Goal: Task Accomplishment & Management: Manage account settings

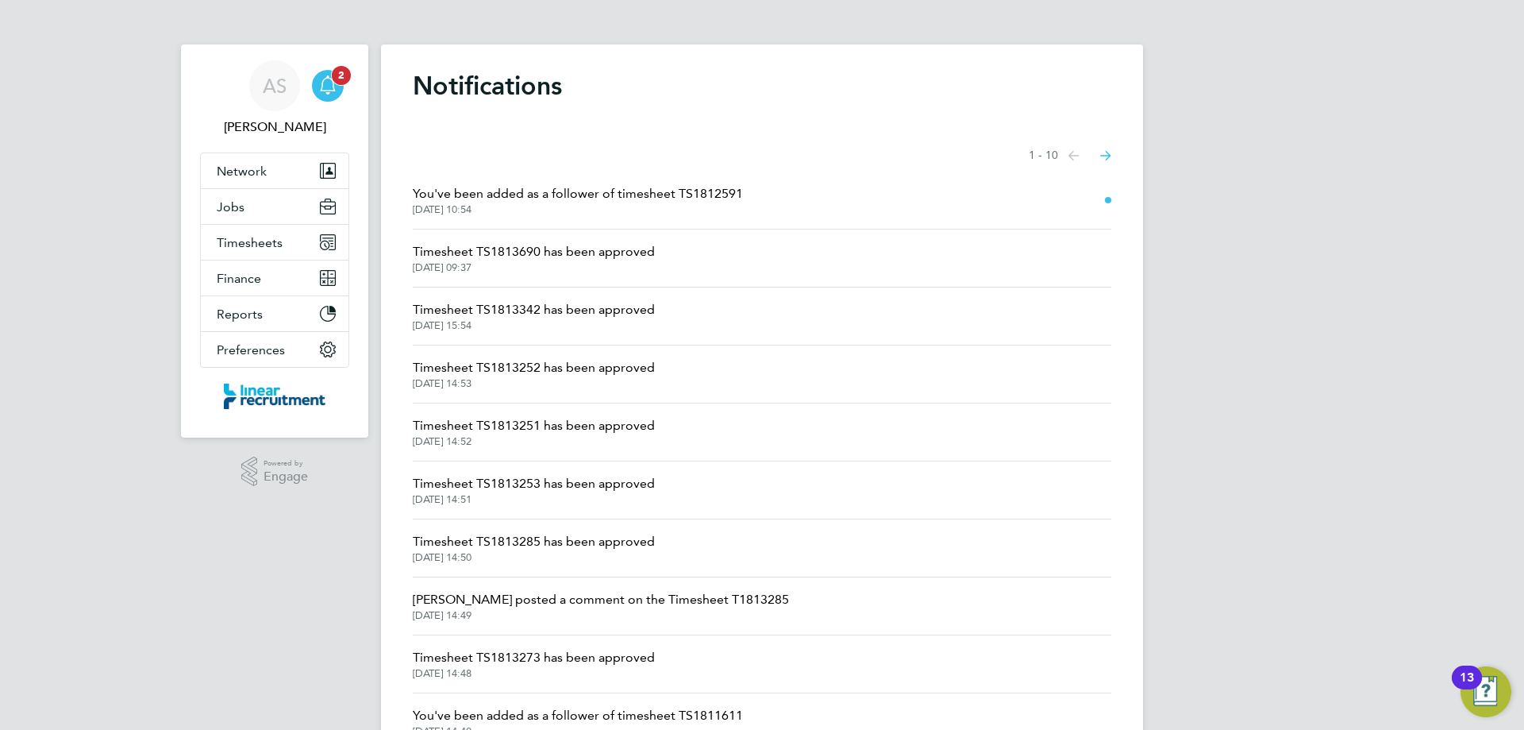
click at [336, 90] on icon "Main navigation" at bounding box center [327, 84] width 19 height 19
click at [293, 254] on button "Timesheets" at bounding box center [275, 242] width 148 height 35
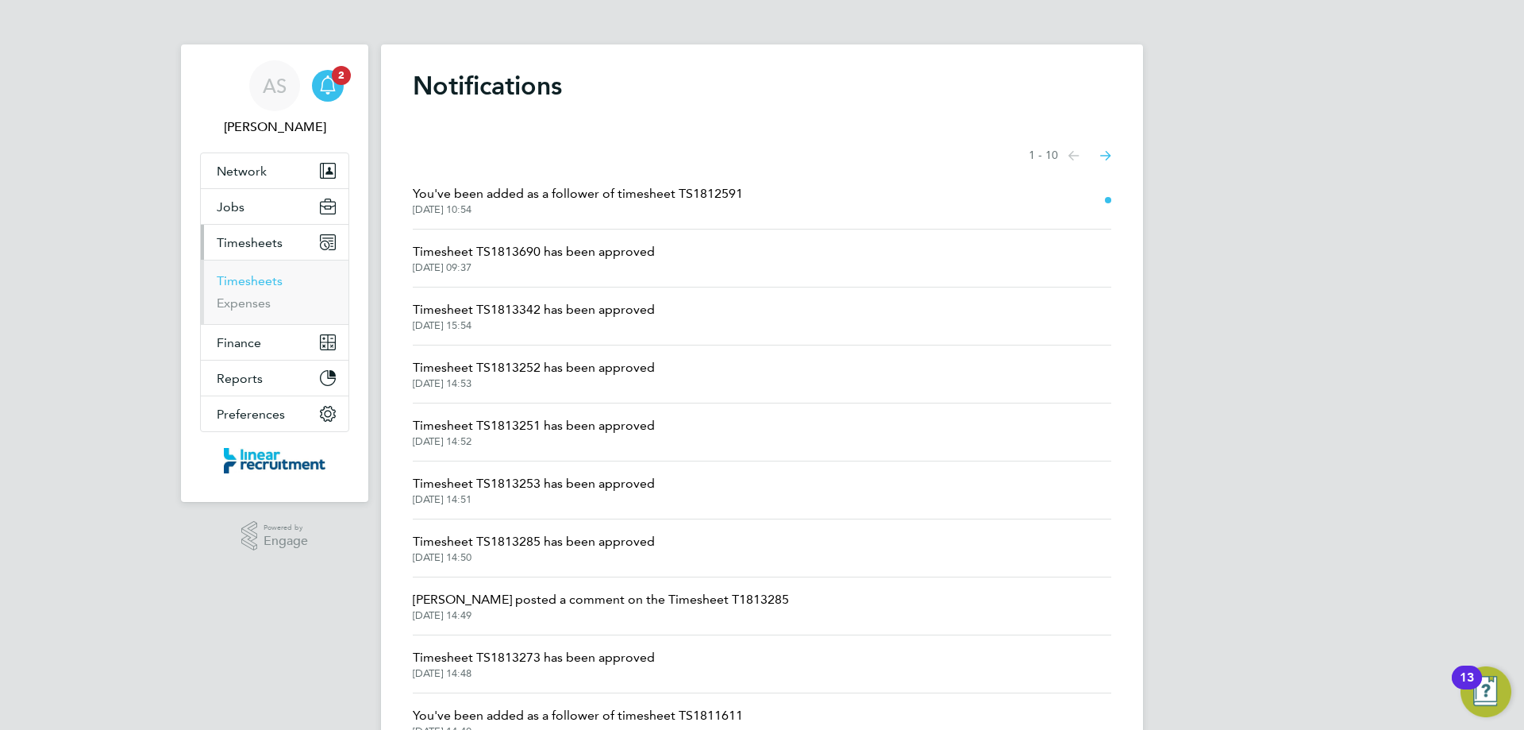
click at [221, 279] on link "Timesheets" at bounding box center [250, 280] width 66 height 15
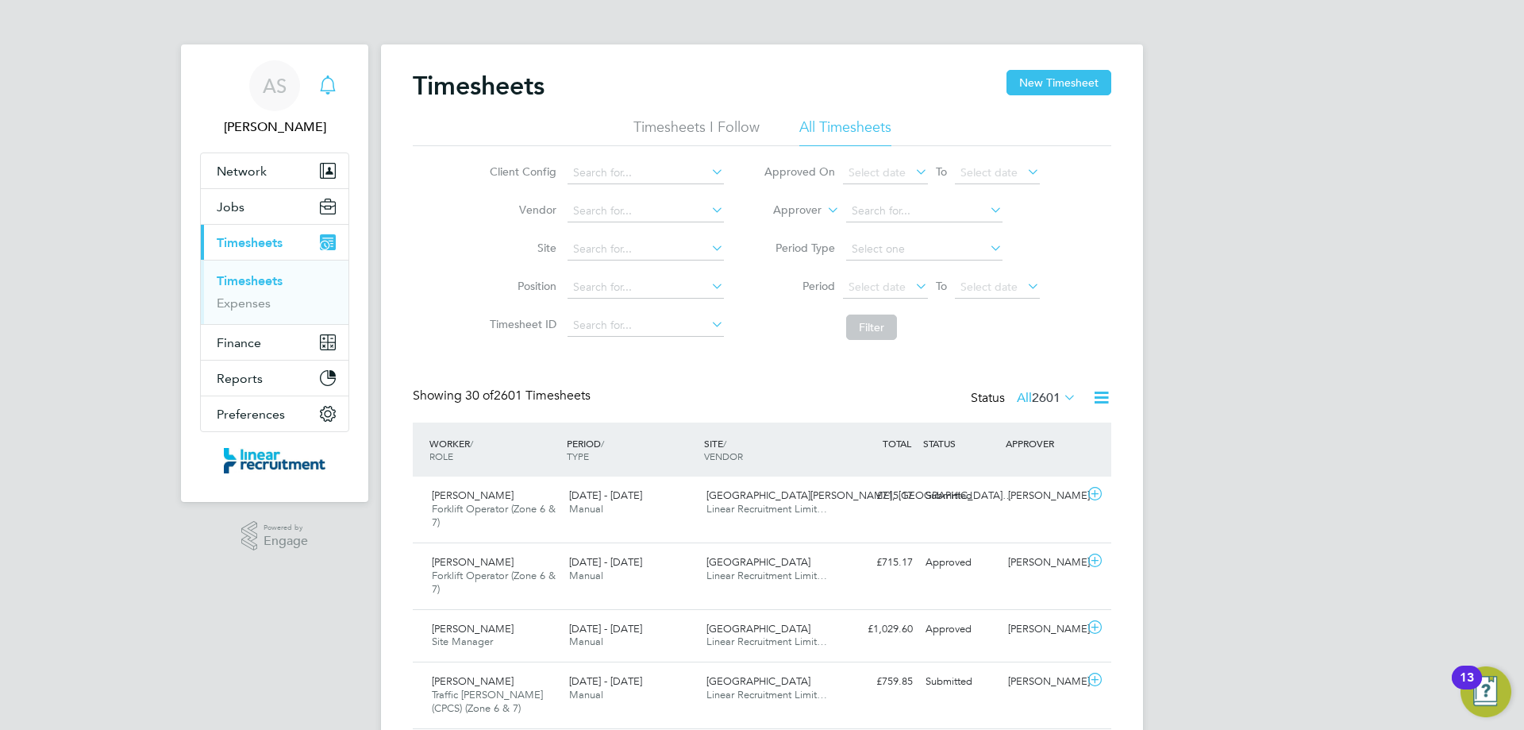
click at [335, 81] on icon "Main navigation" at bounding box center [327, 84] width 19 height 19
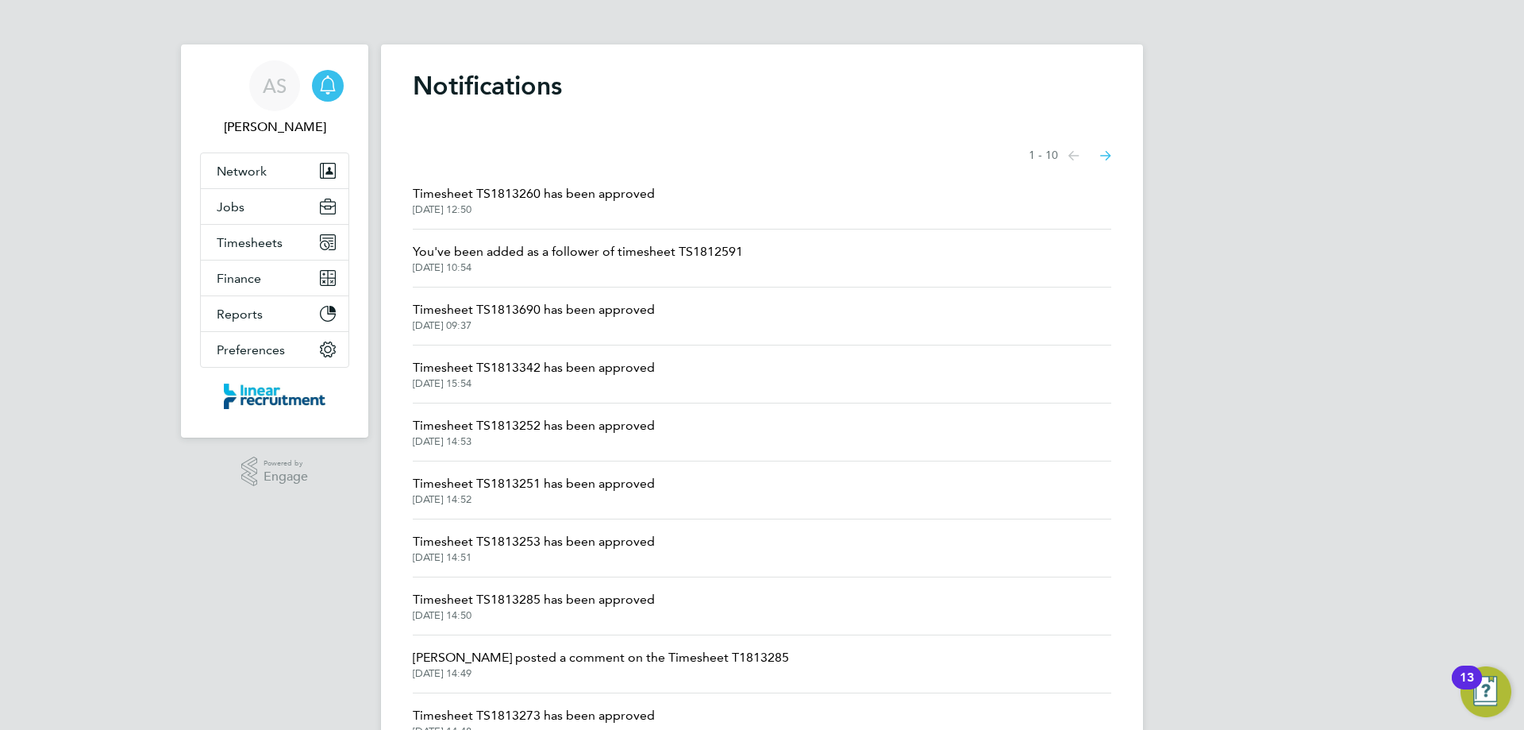
click at [597, 197] on span "Timesheet TS1813260 has been approved" at bounding box center [534, 193] width 242 height 19
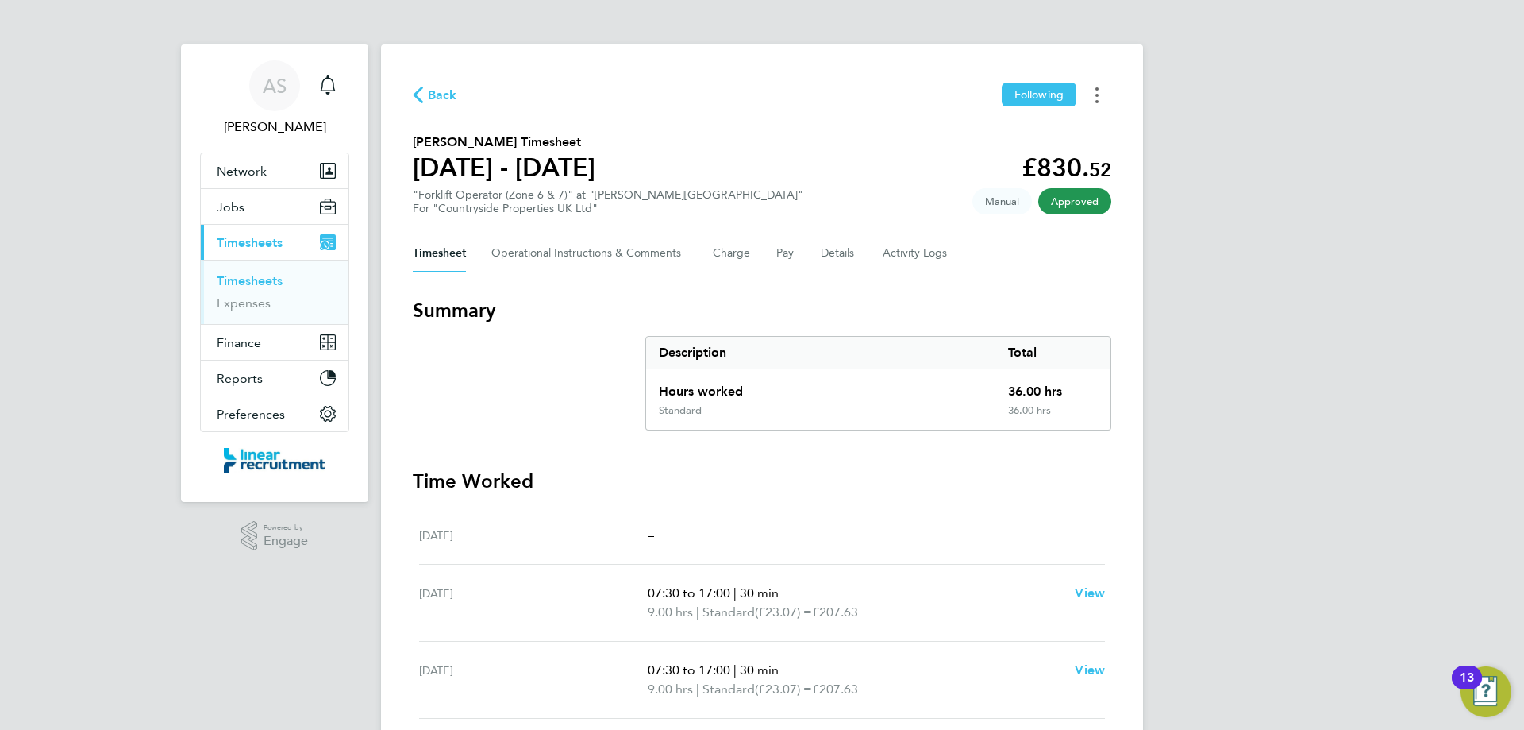
click at [1100, 94] on button "Timesheets Menu" at bounding box center [1097, 95] width 29 height 25
click at [1041, 134] on link "Download timesheet" at bounding box center [1016, 130] width 191 height 32
click at [414, 91] on icon "button" at bounding box center [418, 95] width 10 height 17
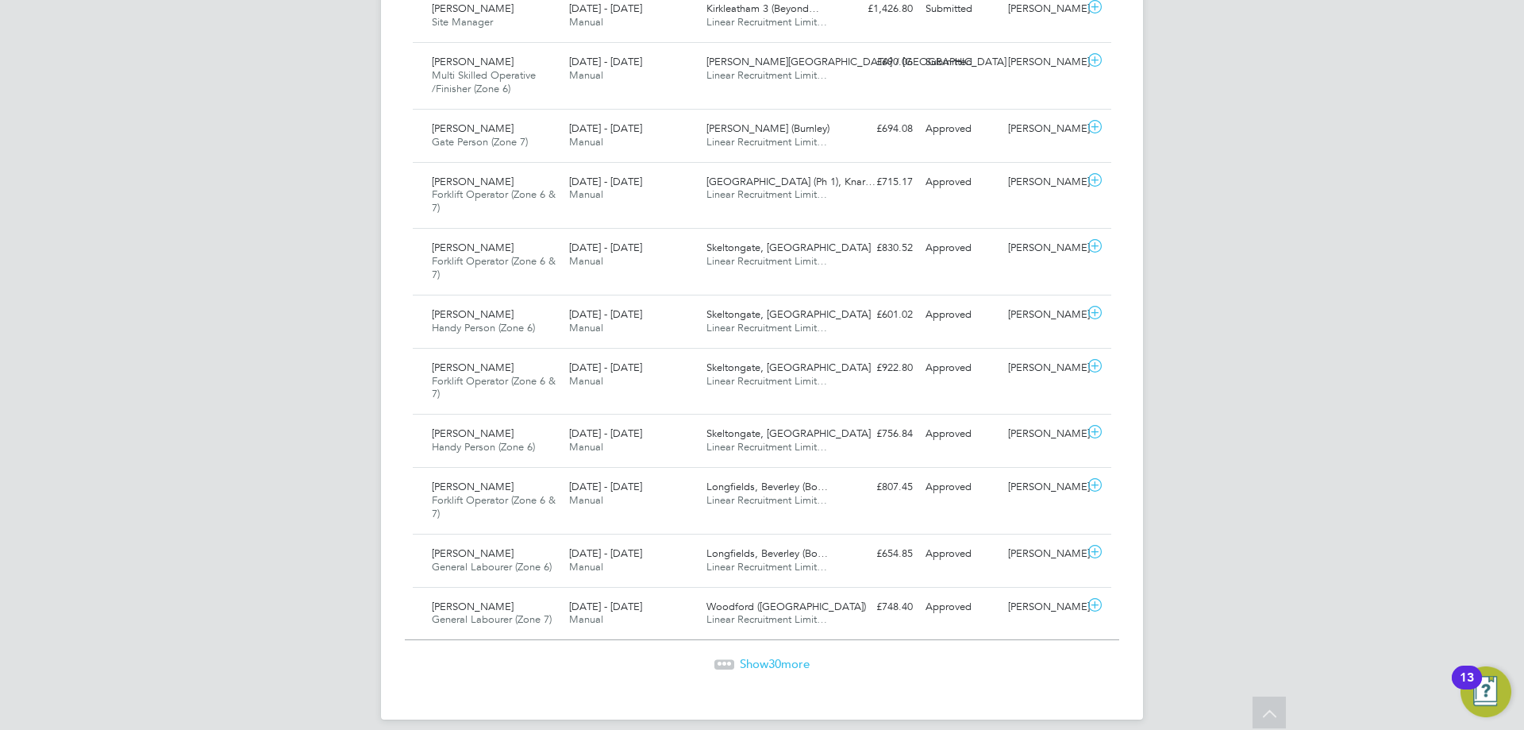
click at [766, 665] on span "Show 30 more" at bounding box center [775, 663] width 70 height 15
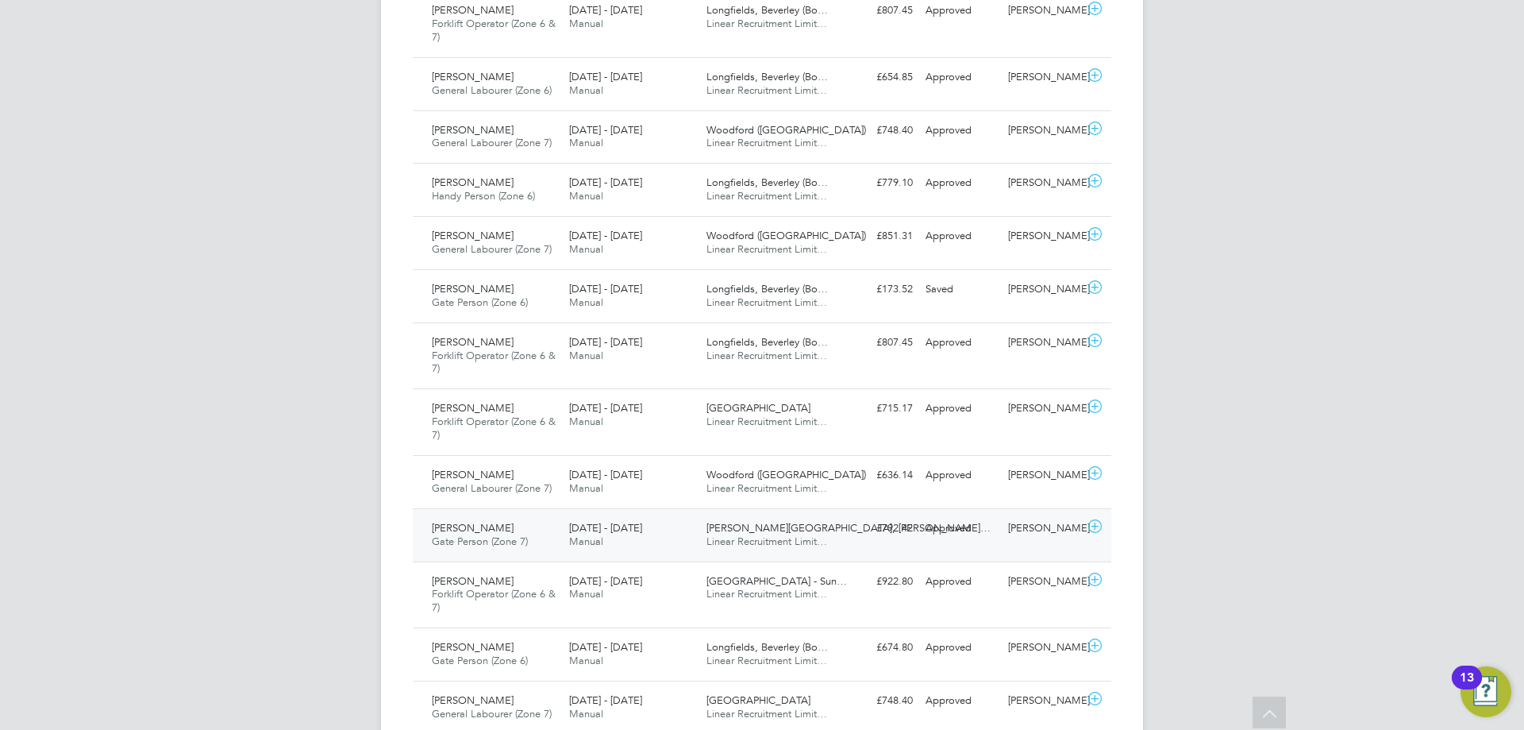
click at [787, 547] on span "Linear Recruitment Limit…" at bounding box center [767, 540] width 121 height 13
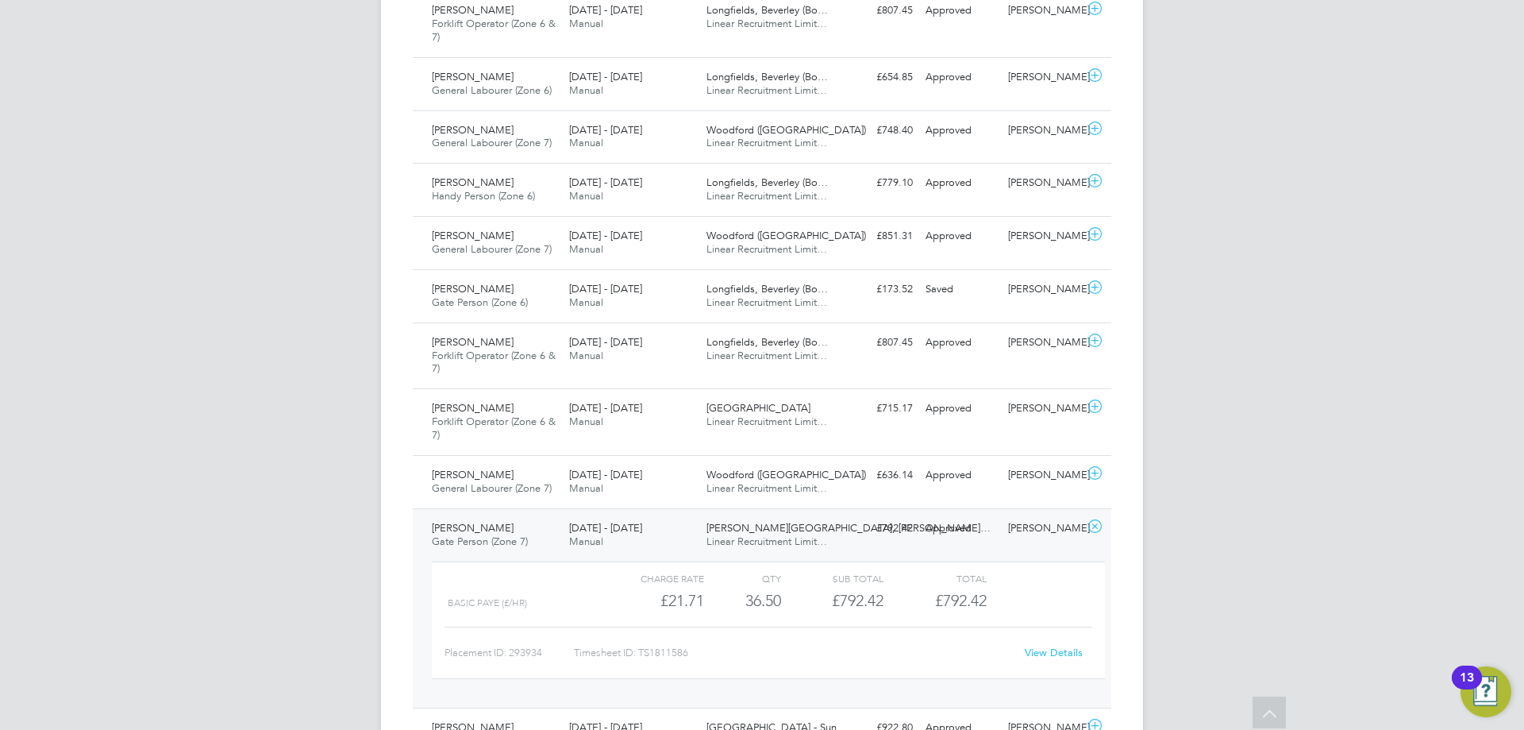
click at [1065, 649] on link "View Details" at bounding box center [1054, 651] width 58 height 13
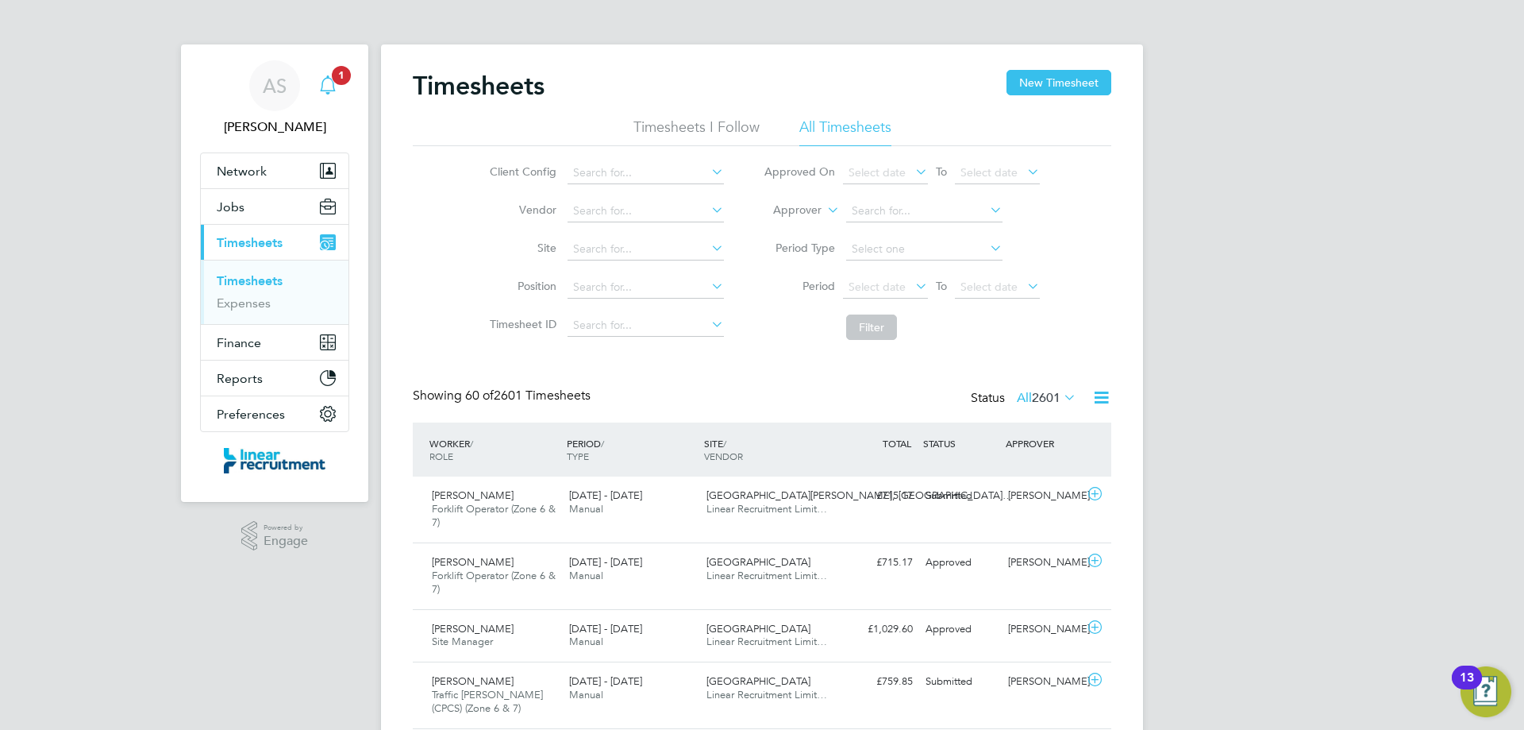
click at [337, 90] on div "Main navigation" at bounding box center [328, 86] width 32 height 32
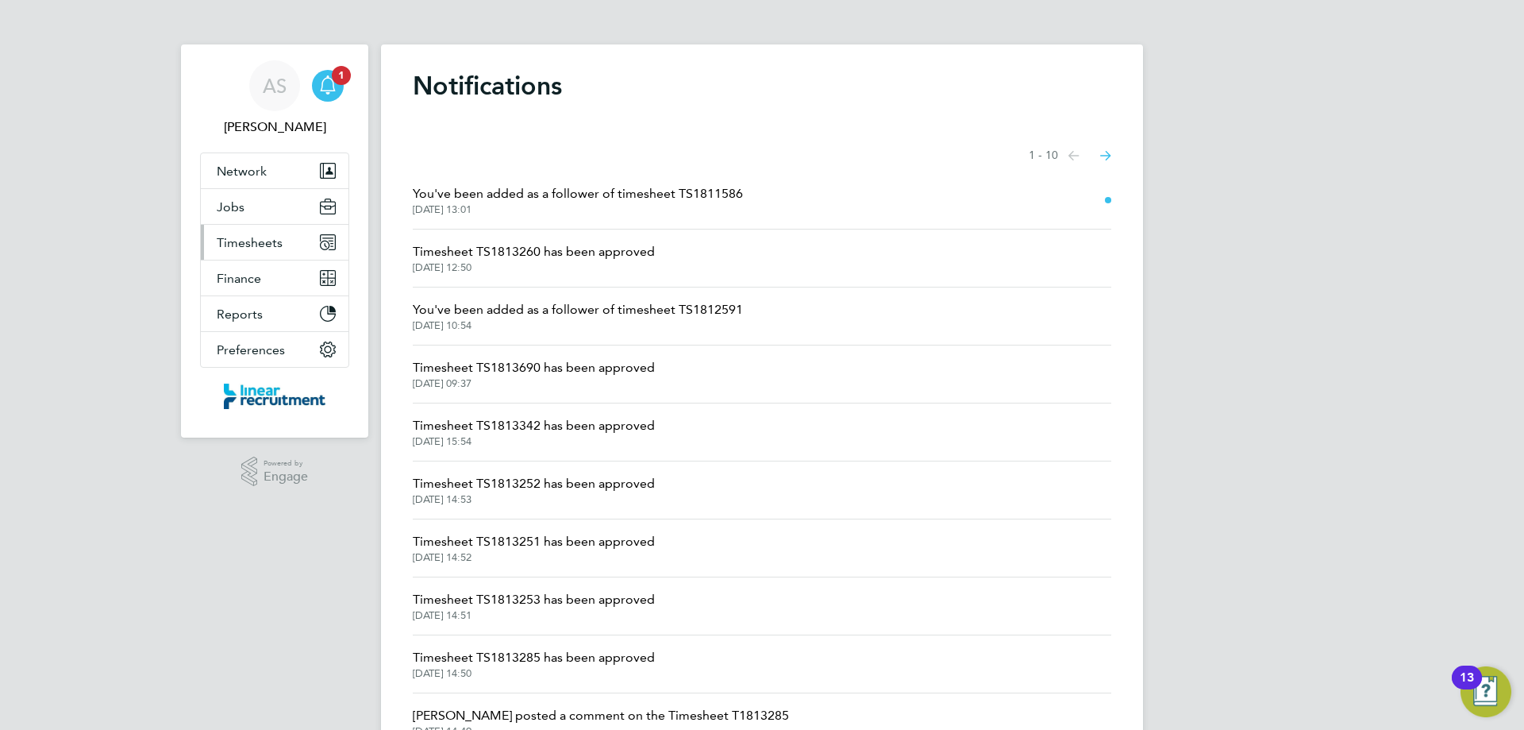
click at [263, 241] on span "Timesheets" at bounding box center [250, 242] width 66 height 15
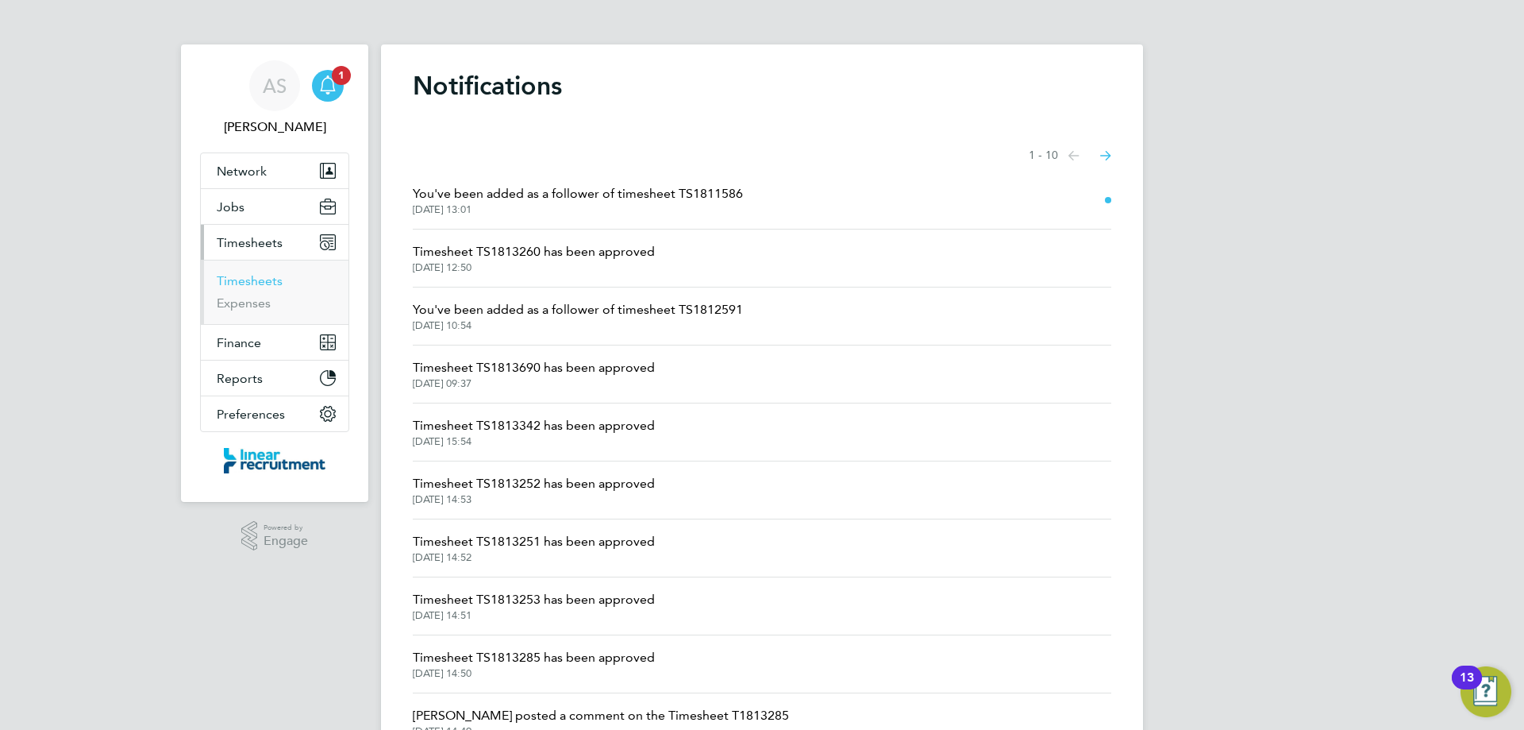
click at [250, 279] on link "Timesheets" at bounding box center [250, 280] width 66 height 15
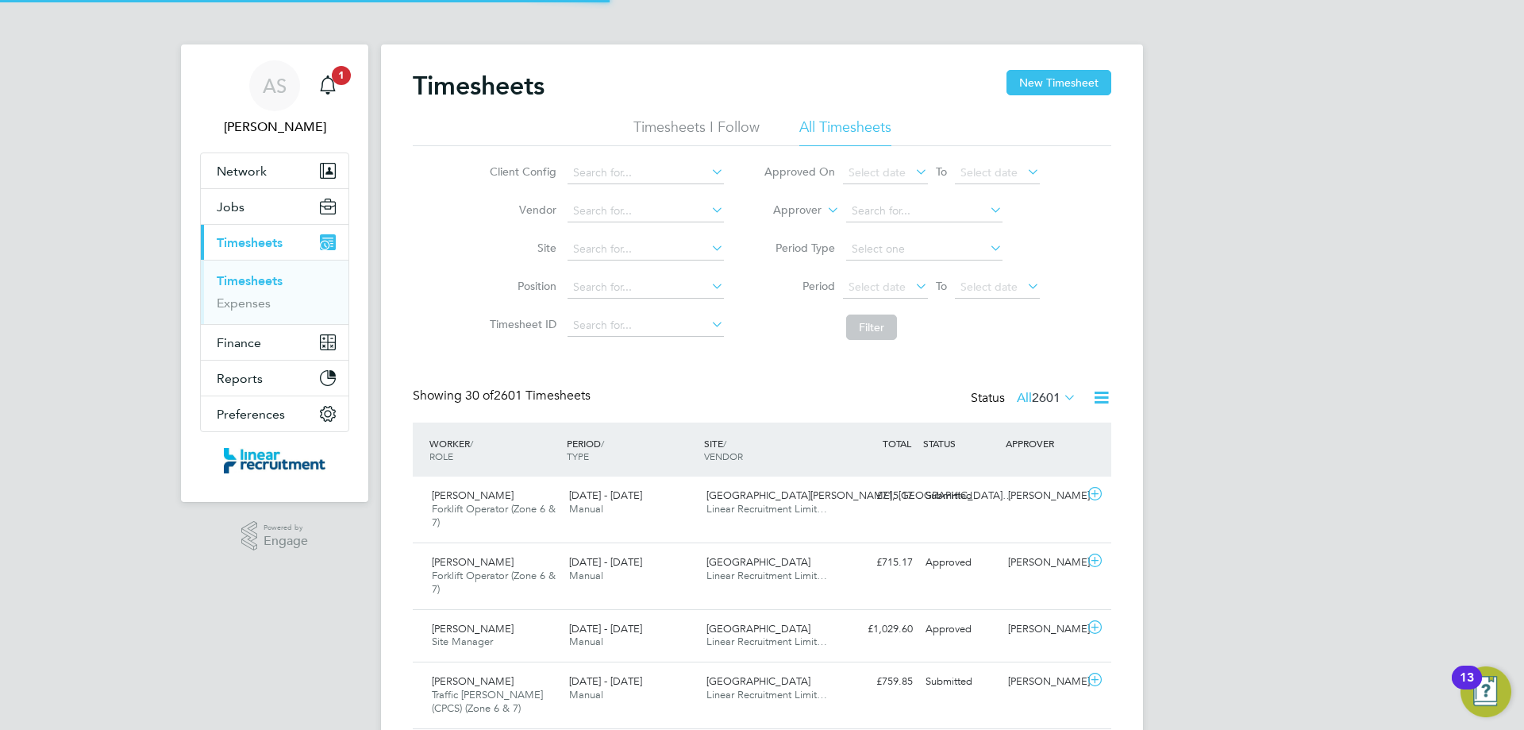
scroll to position [40, 138]
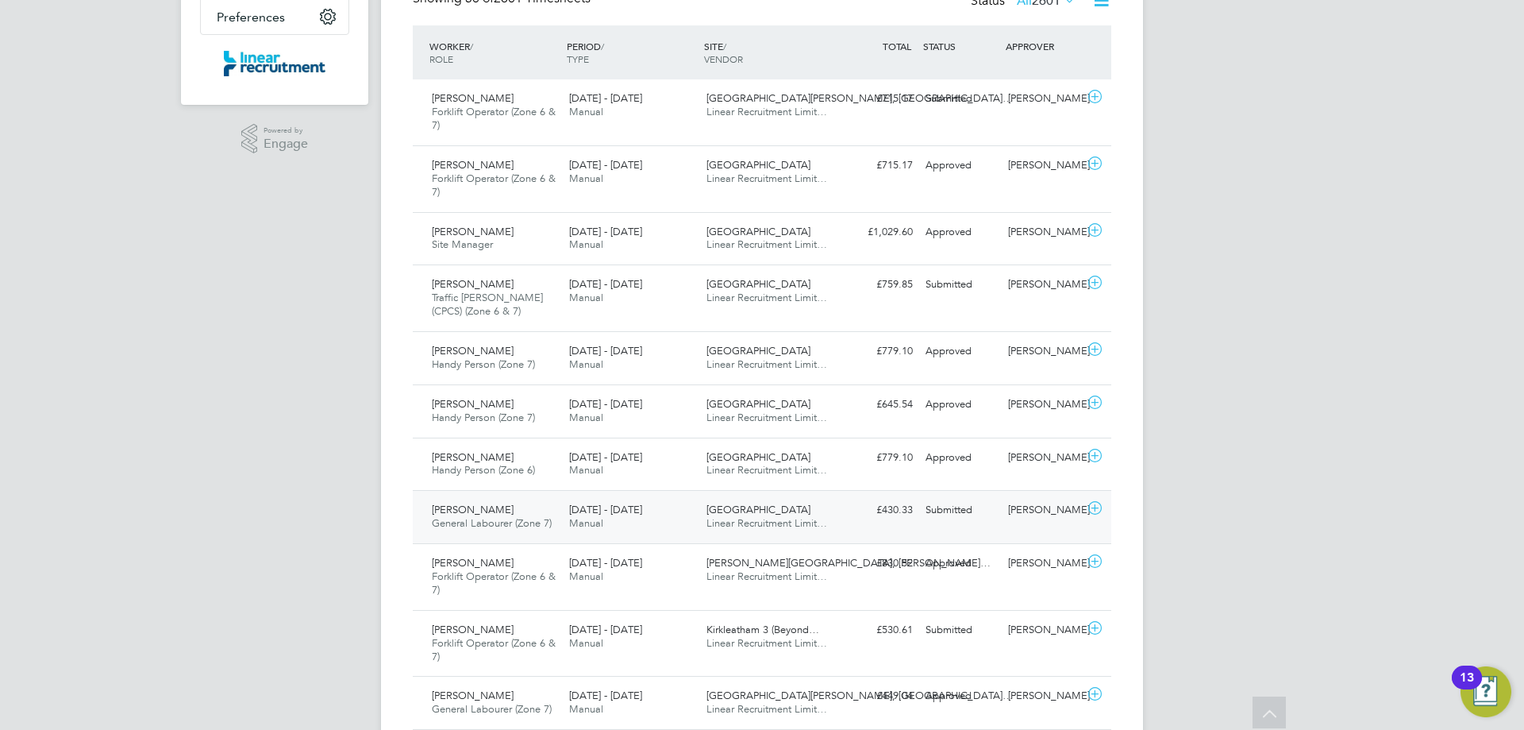
click at [918, 510] on div "£430.33 Submitted" at bounding box center [878, 510] width 83 height 26
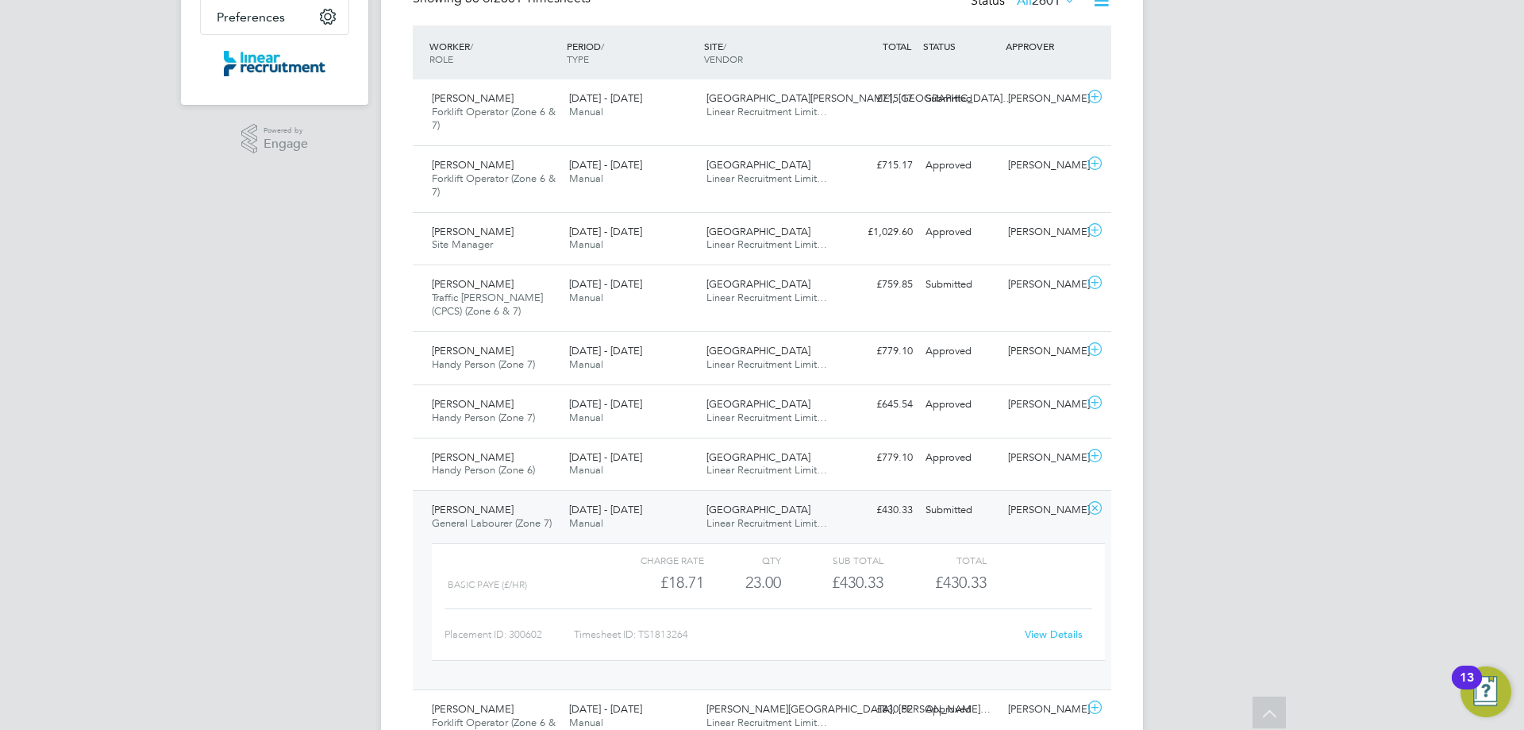
click at [1042, 636] on link "View Details" at bounding box center [1054, 633] width 58 height 13
click at [929, 511] on div "Submitted" at bounding box center [960, 510] width 83 height 26
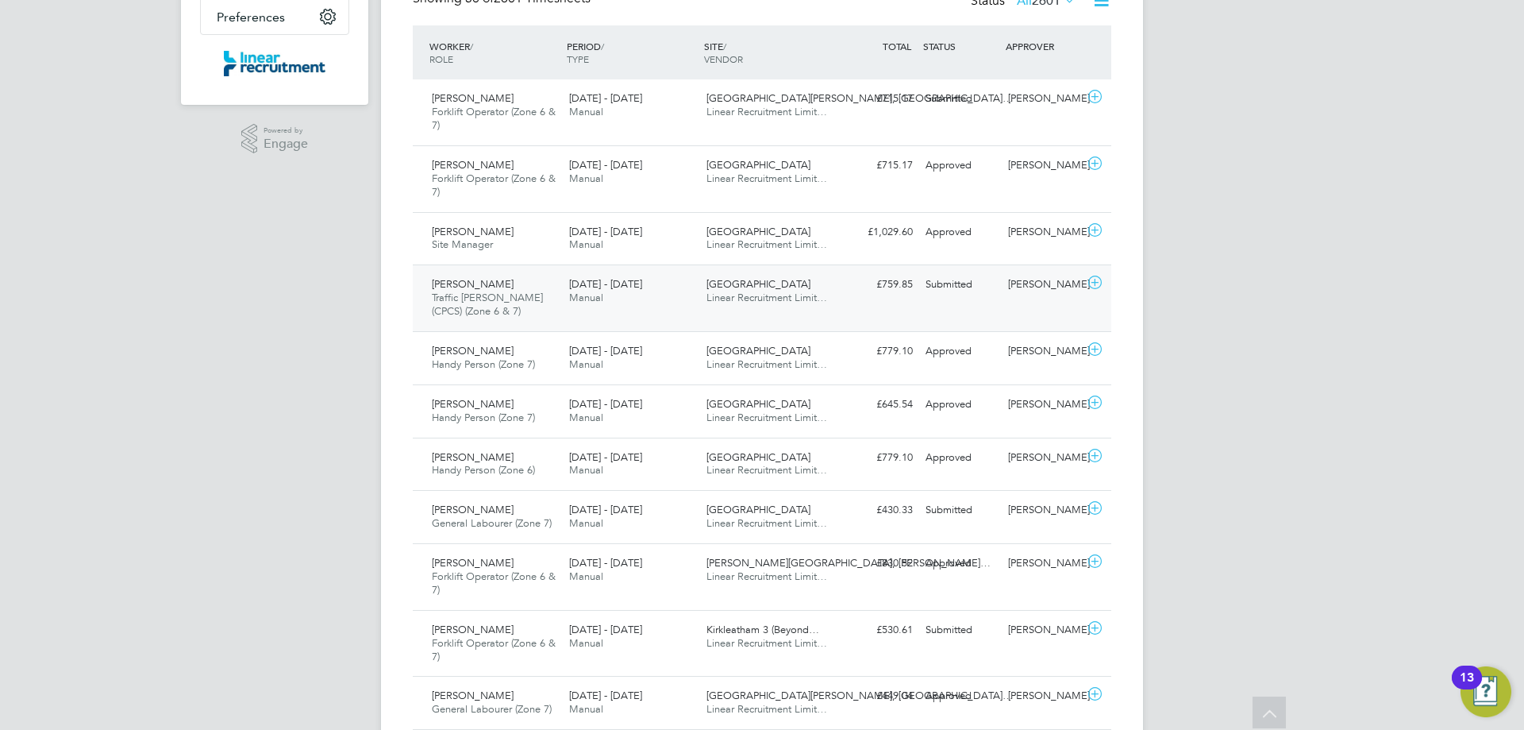
click at [881, 303] on div "Kipras Keliauskas Traffic Marshall (CPCS) (Zone 6 & 7) 25 - 31 Aug 2025 25 - 31…" at bounding box center [762, 297] width 699 height 67
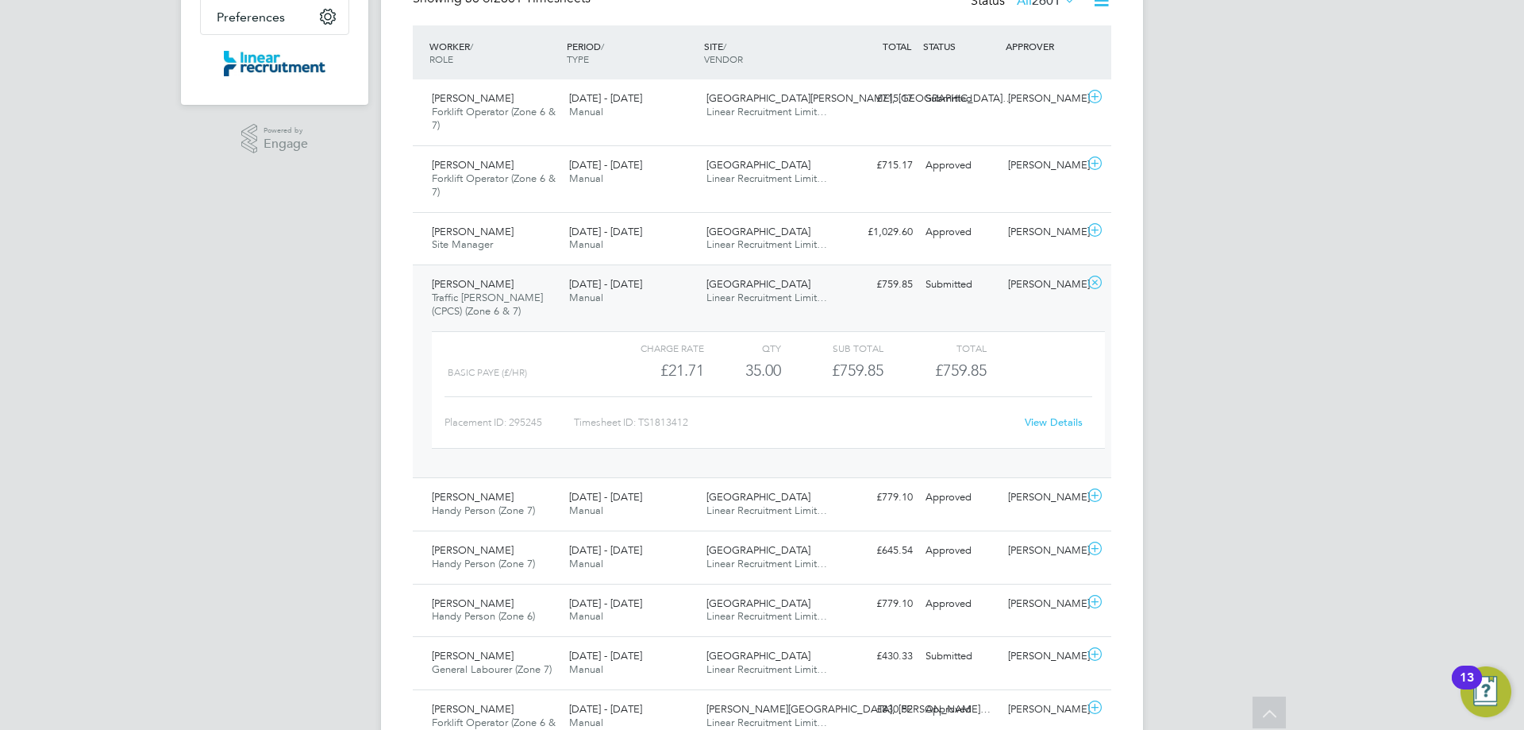
click at [1061, 424] on link "View Details" at bounding box center [1054, 421] width 58 height 13
click at [924, 279] on div "Submitted" at bounding box center [960, 284] width 83 height 26
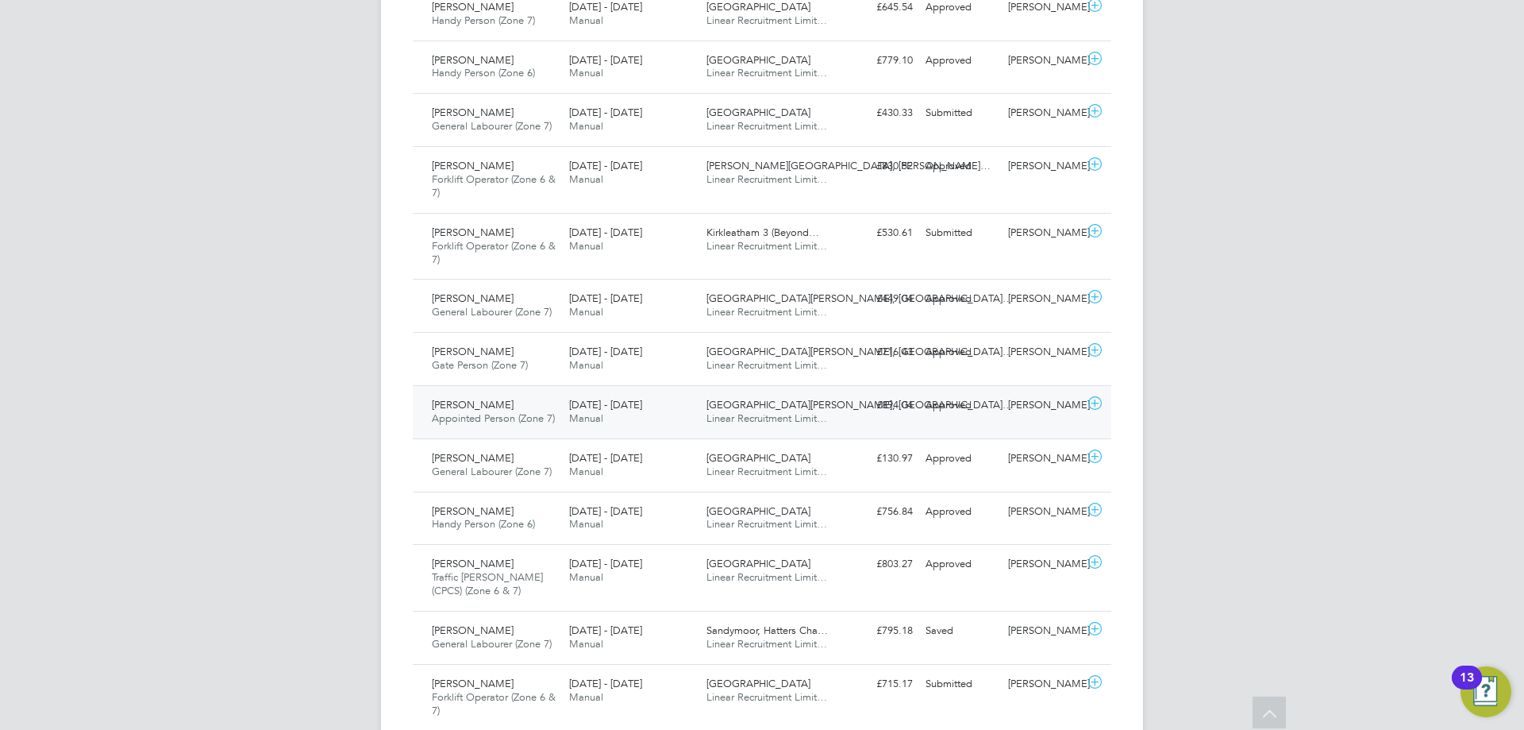
scroll to position [953, 0]
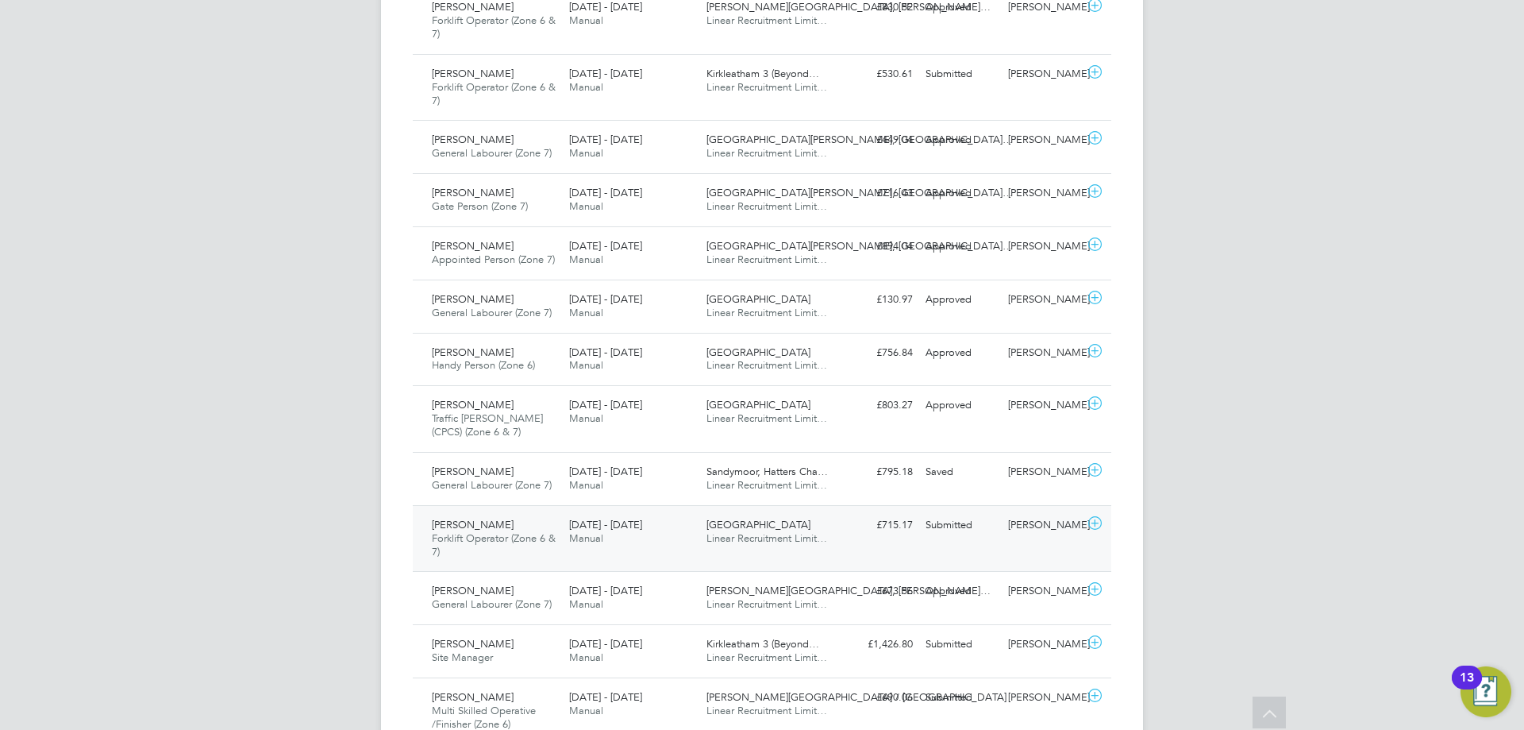
click at [938, 530] on div "Submitted" at bounding box center [960, 525] width 83 height 26
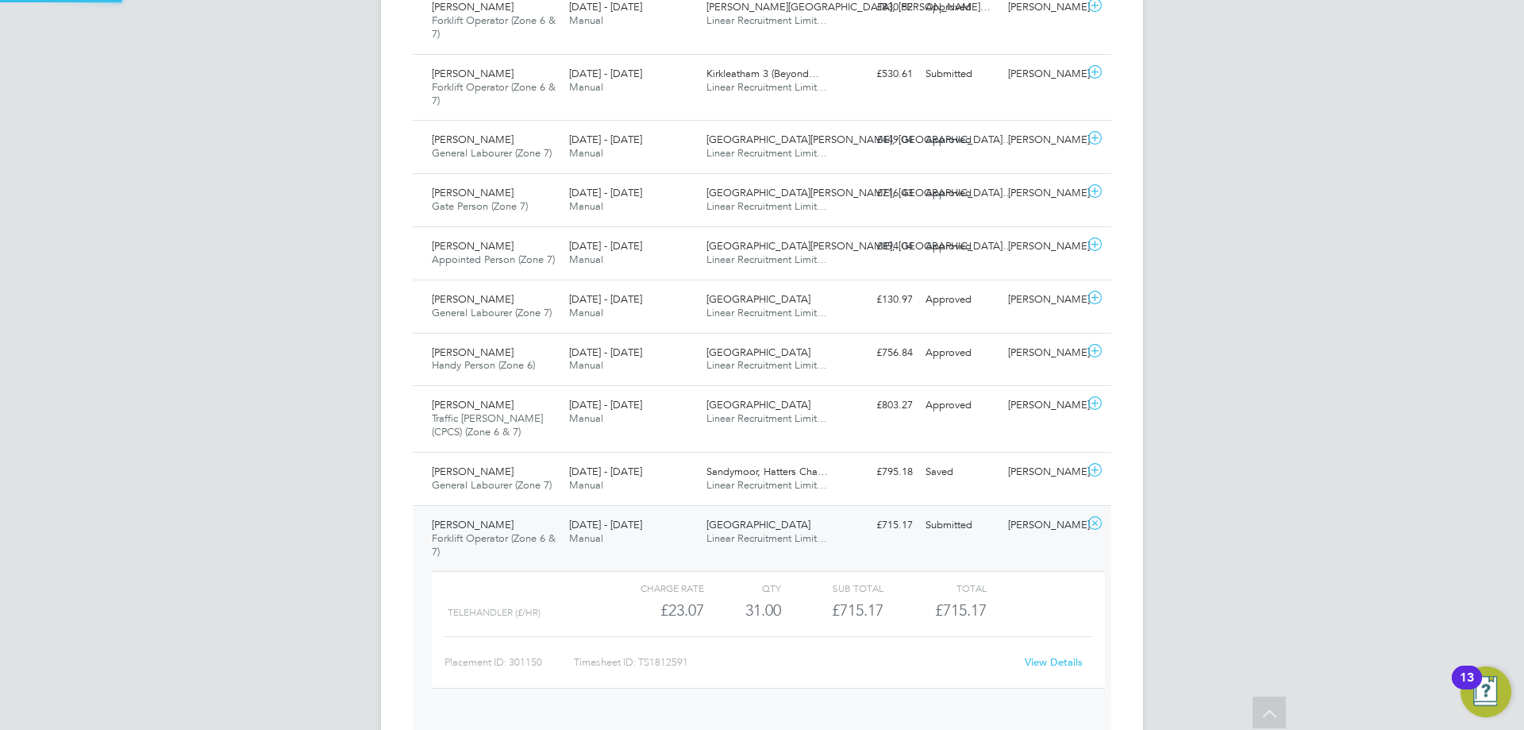
scroll to position [27, 155]
click at [1053, 664] on link "View Details" at bounding box center [1054, 661] width 58 height 13
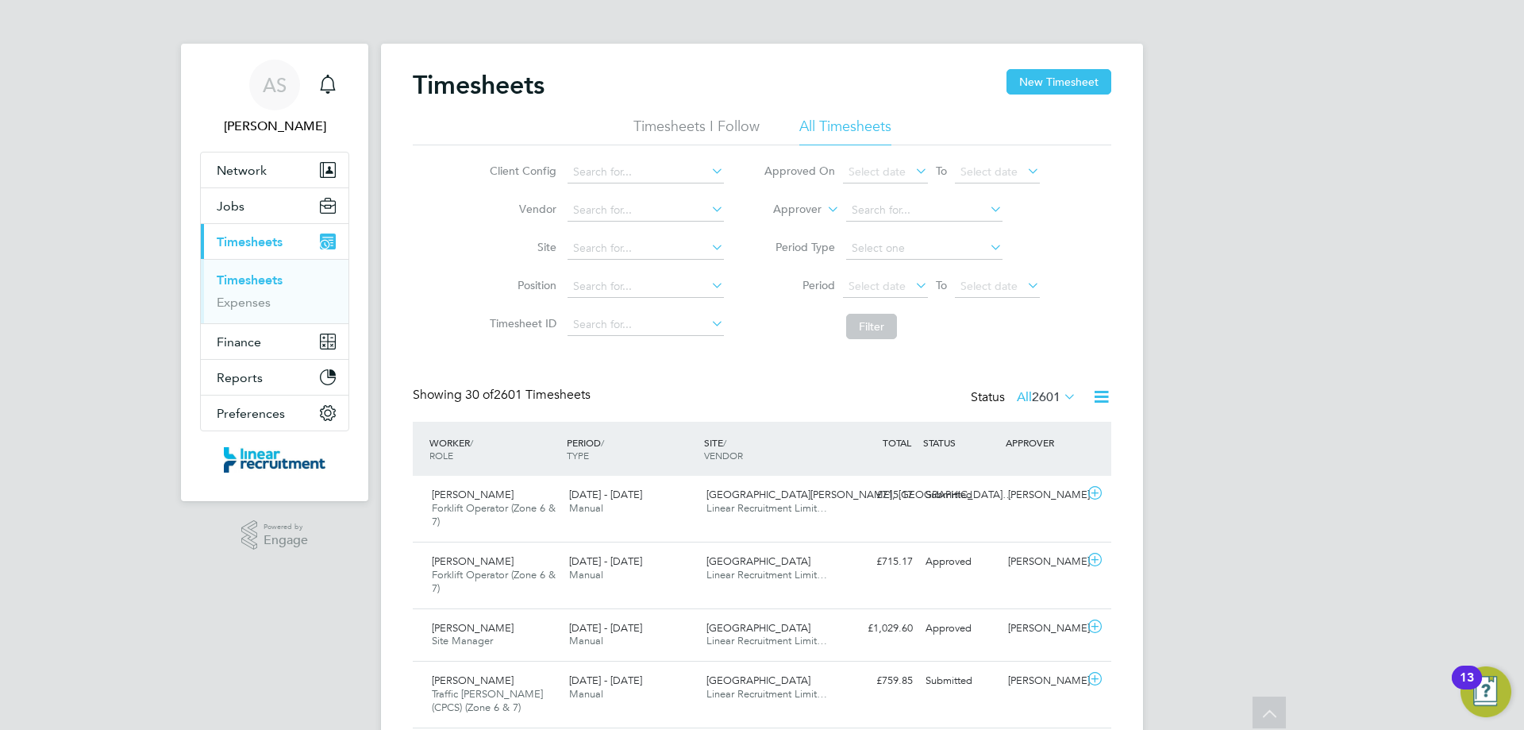
scroll to position [0, 0]
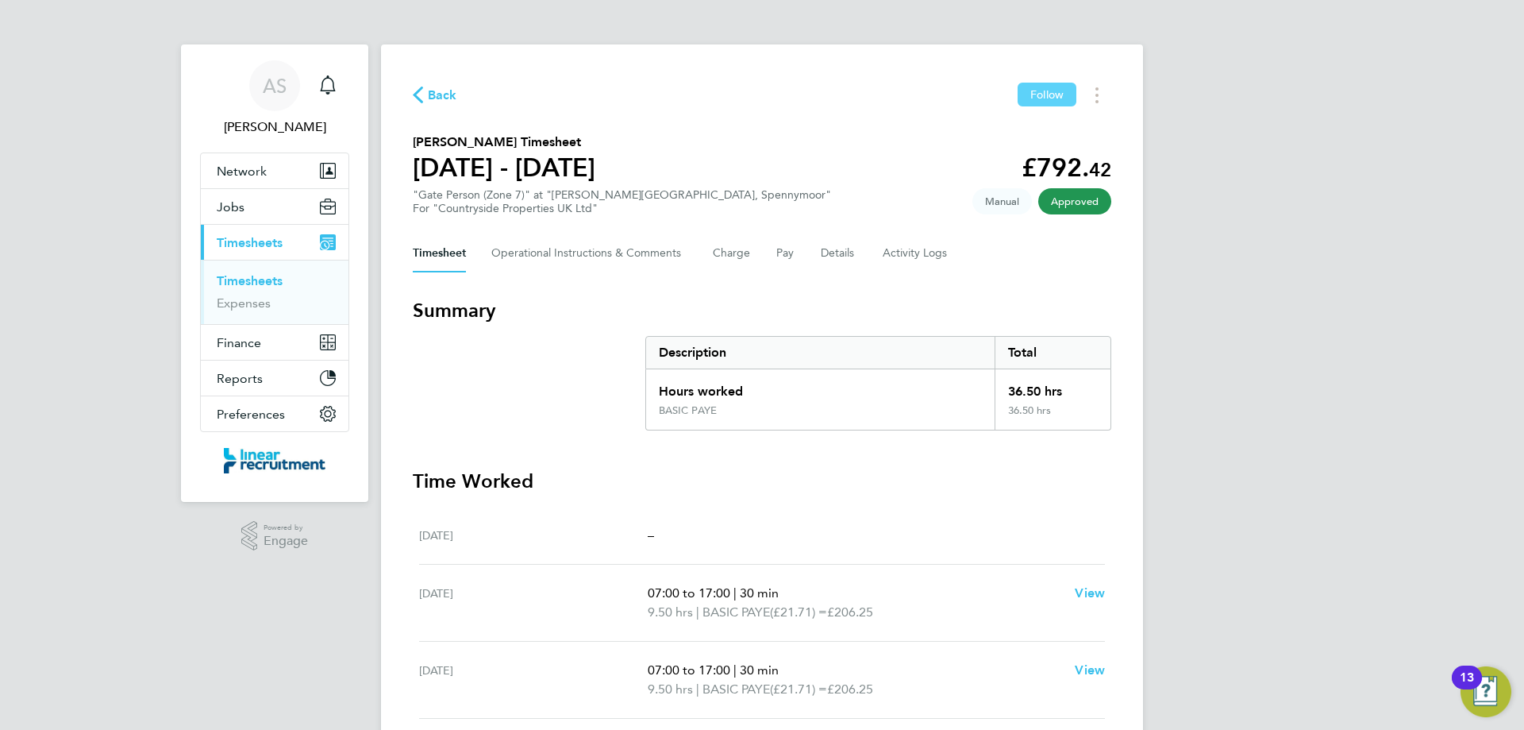
click at [1044, 98] on span "Follow" at bounding box center [1046, 94] width 33 height 14
click at [1100, 102] on button "Timesheets Menu" at bounding box center [1097, 95] width 29 height 25
click at [983, 131] on link "Download timesheet" at bounding box center [1016, 130] width 191 height 32
click at [330, 75] on icon "Main navigation" at bounding box center [327, 84] width 19 height 19
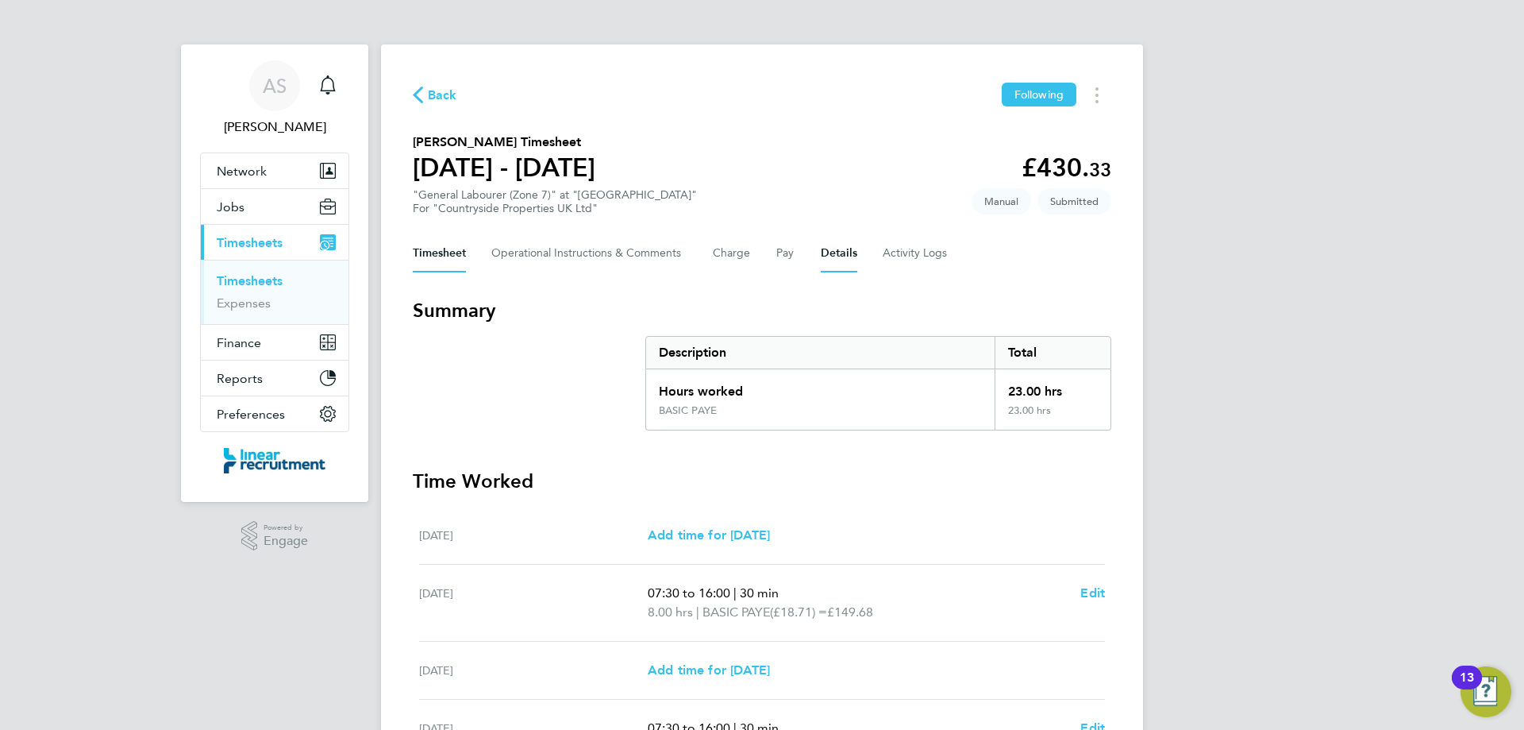
click at [826, 252] on button "Details" at bounding box center [839, 253] width 37 height 38
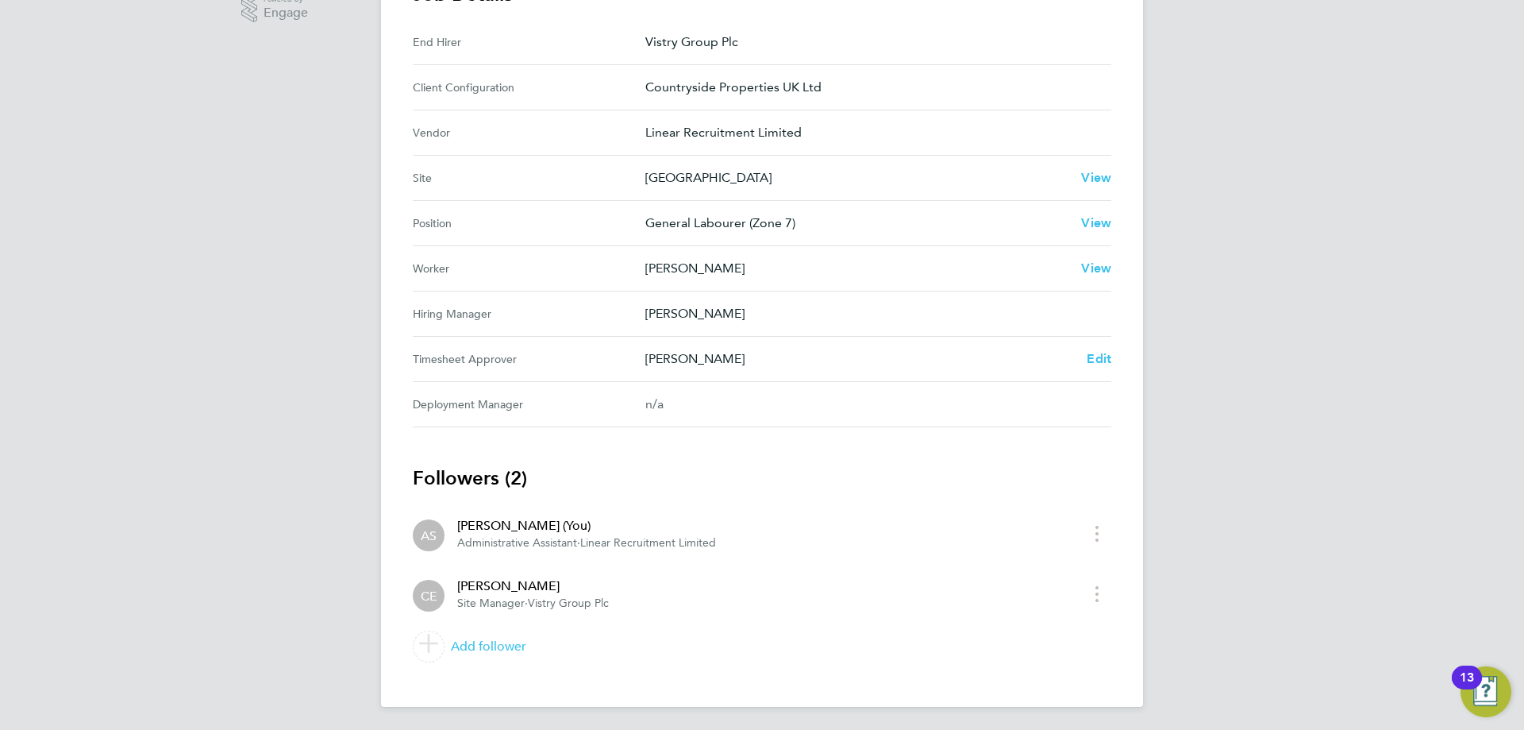
scroll to position [530, 0]
click at [1084, 364] on div "Chris Ebblewhite Edit" at bounding box center [878, 356] width 466 height 19
click at [1096, 352] on span "Edit" at bounding box center [1099, 355] width 25 height 15
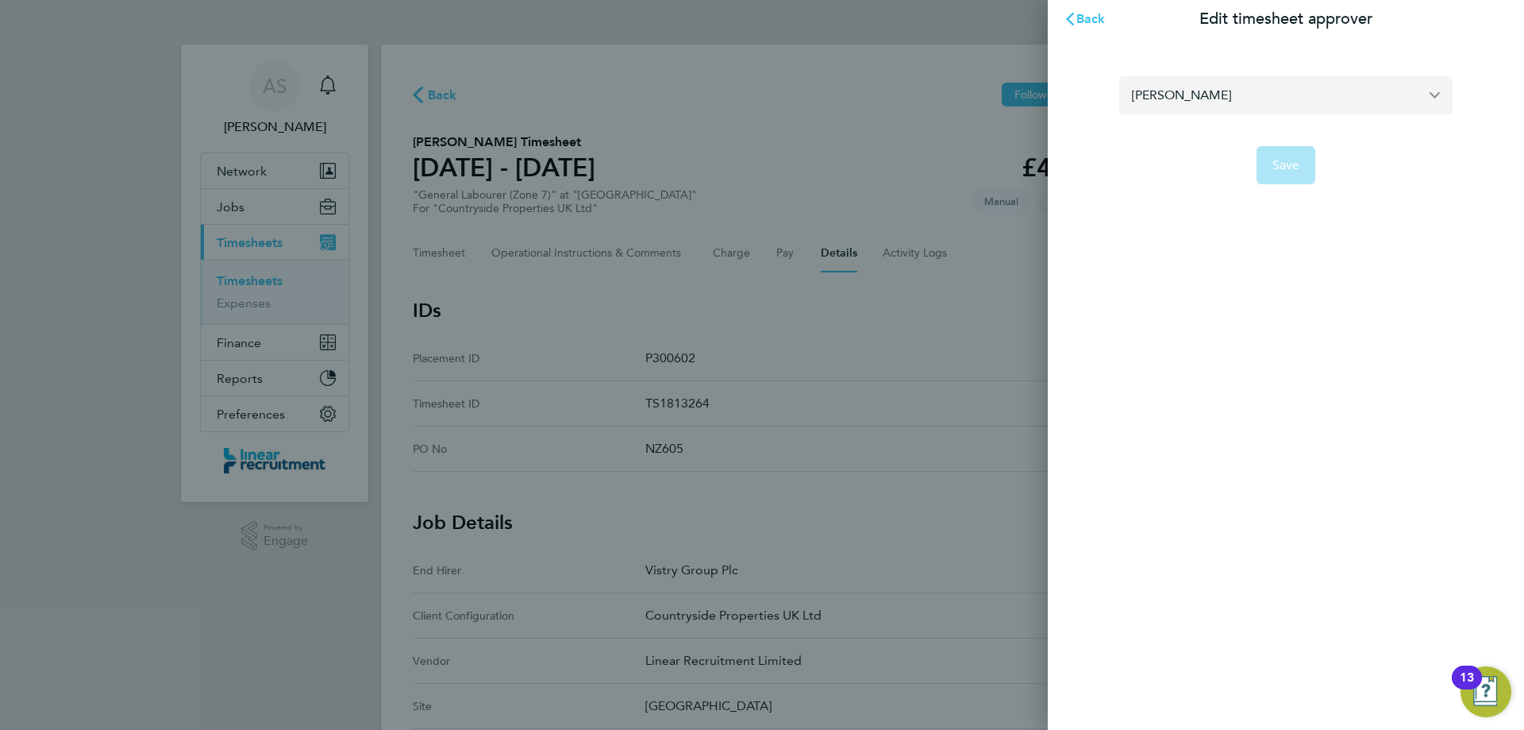
click at [1231, 94] on input "[PERSON_NAME]" at bounding box center [1285, 94] width 333 height 37
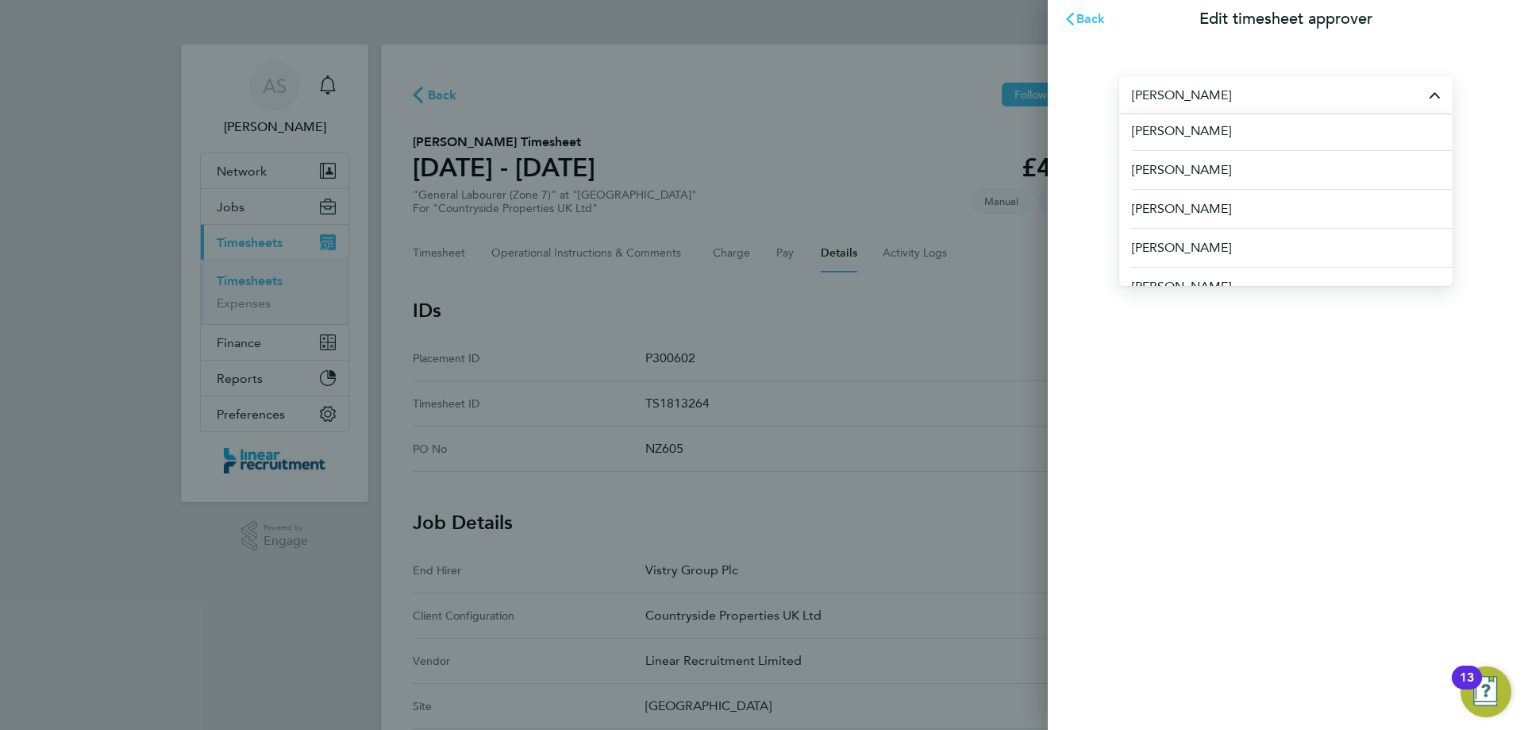
scroll to position [238, 0]
click at [1220, 178] on li "[PERSON_NAME]" at bounding box center [1285, 167] width 333 height 39
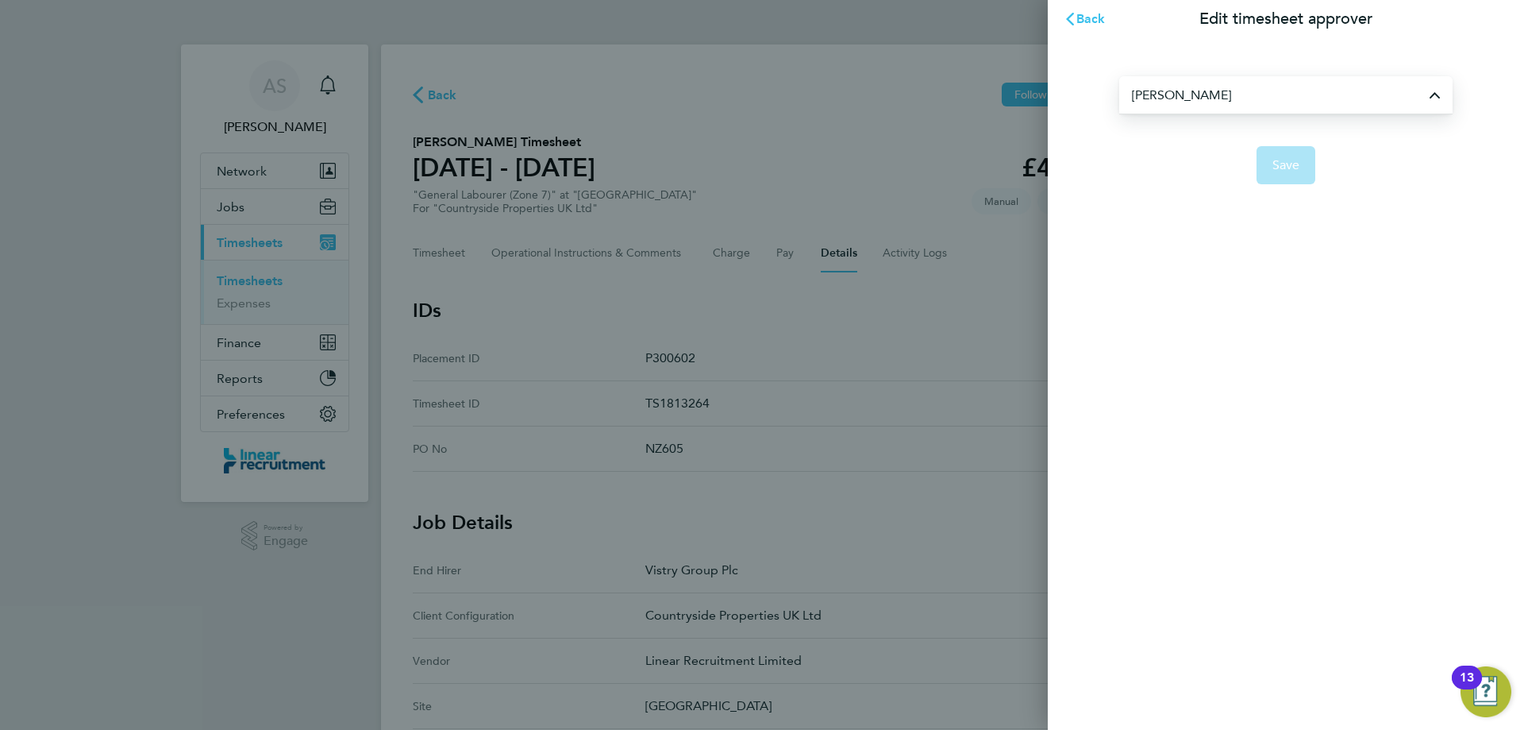
type input "[PERSON_NAME]"
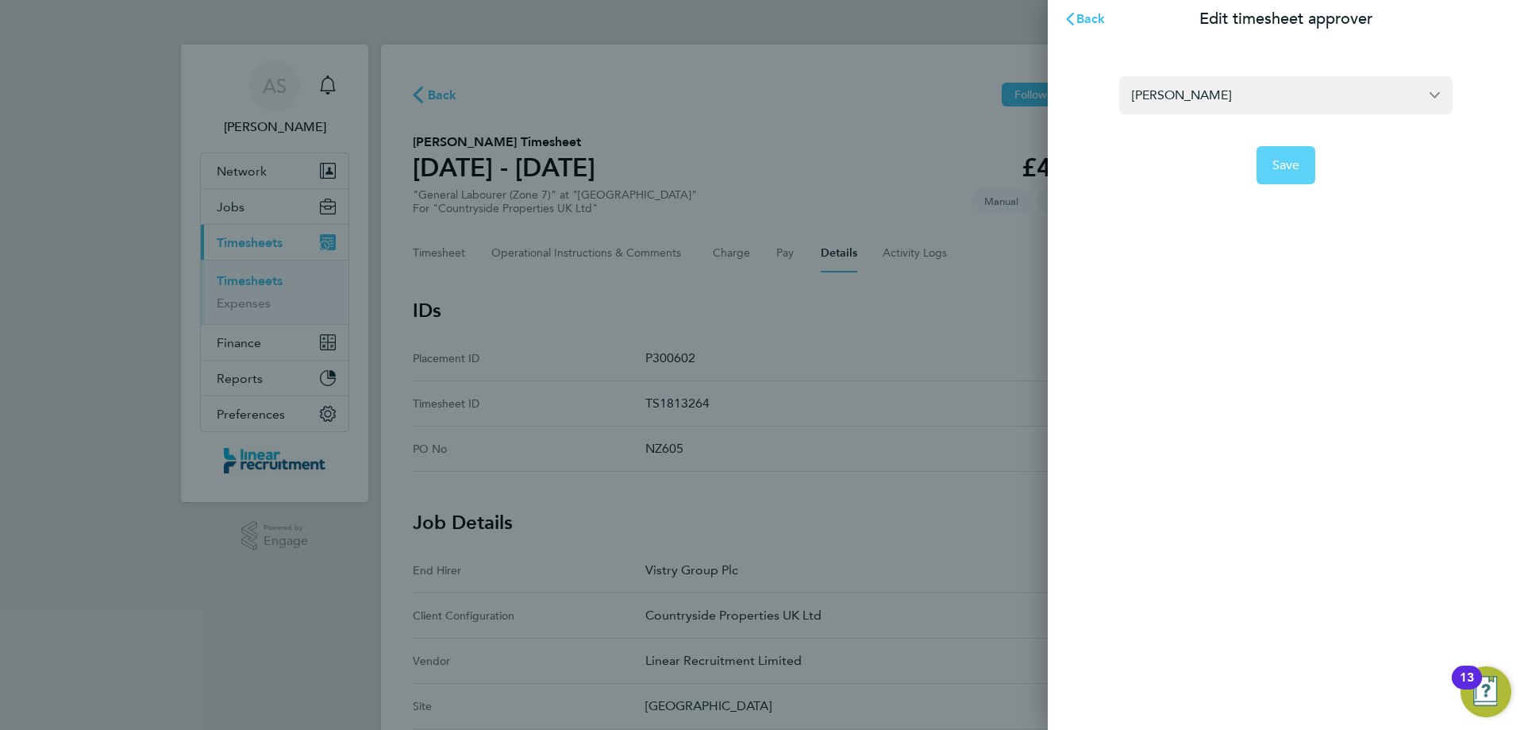
click at [1284, 163] on span "Save" at bounding box center [1287, 165] width 28 height 16
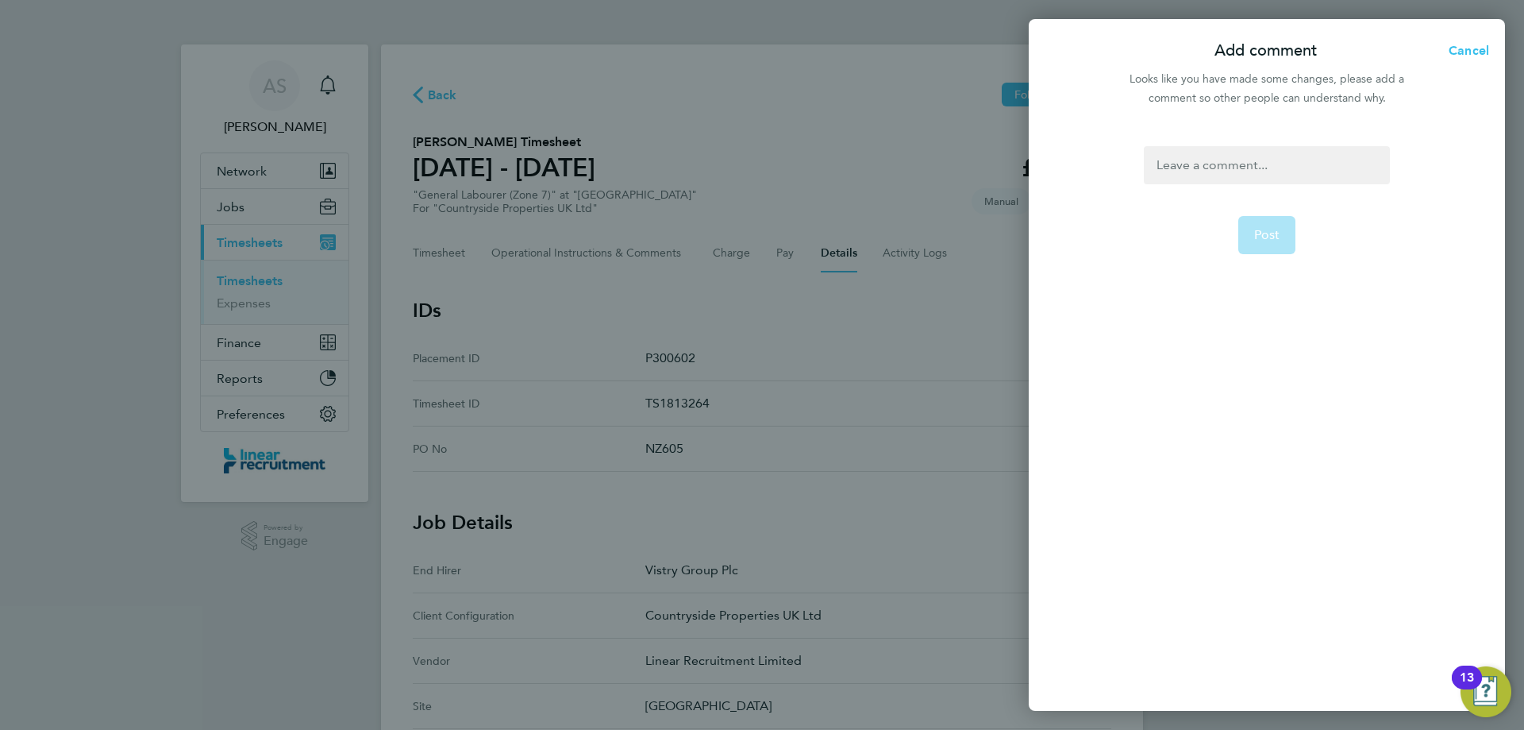
click at [1268, 163] on div at bounding box center [1266, 165] width 245 height 38
drag, startPoint x: 1157, startPoint y: 167, endPoint x: 1380, endPoint y: 181, distance: 223.5
click at [1380, 181] on div "Timesheet Approver on AL" at bounding box center [1266, 165] width 245 height 38
copy div "Timesheet Approver on AL"
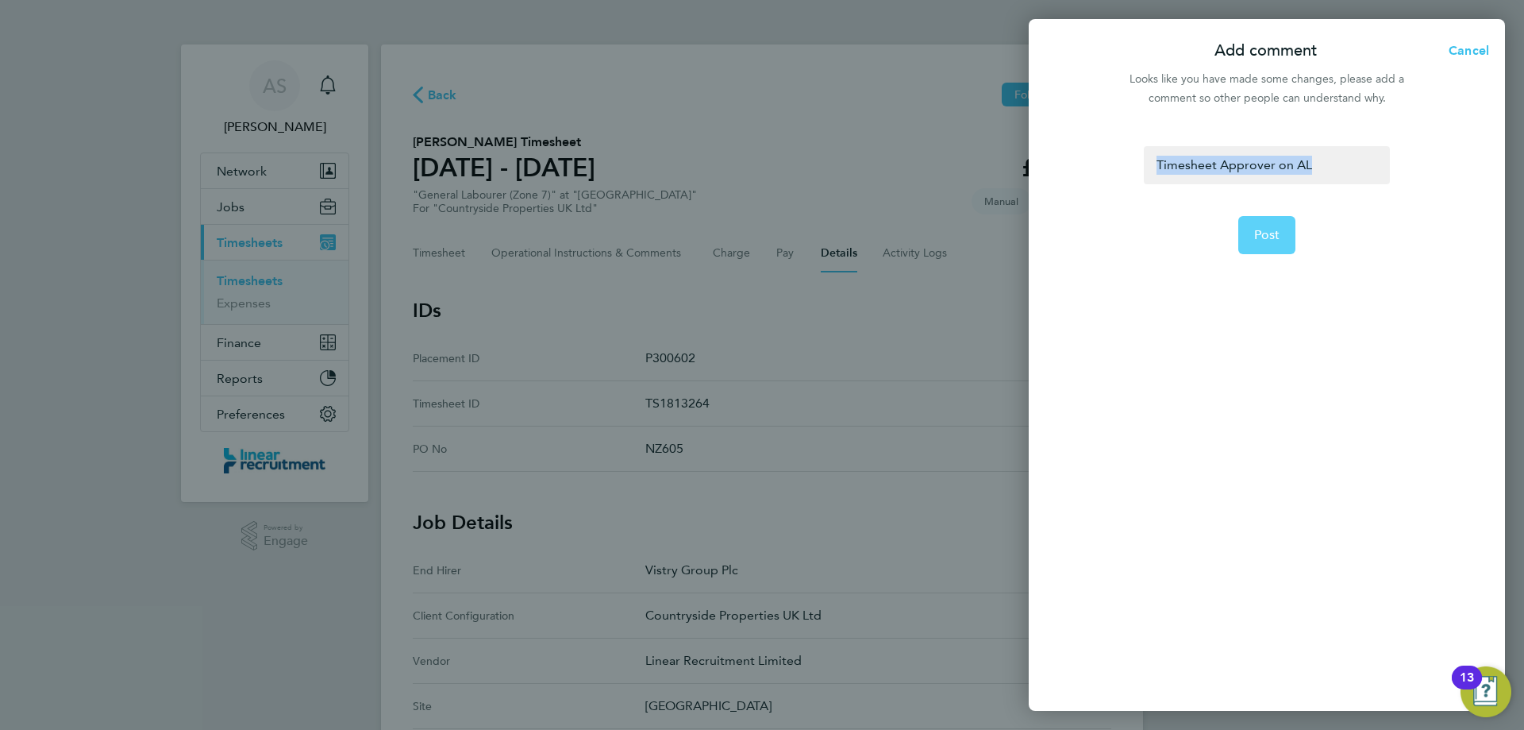
click at [1271, 239] on span "Post" at bounding box center [1267, 235] width 26 height 16
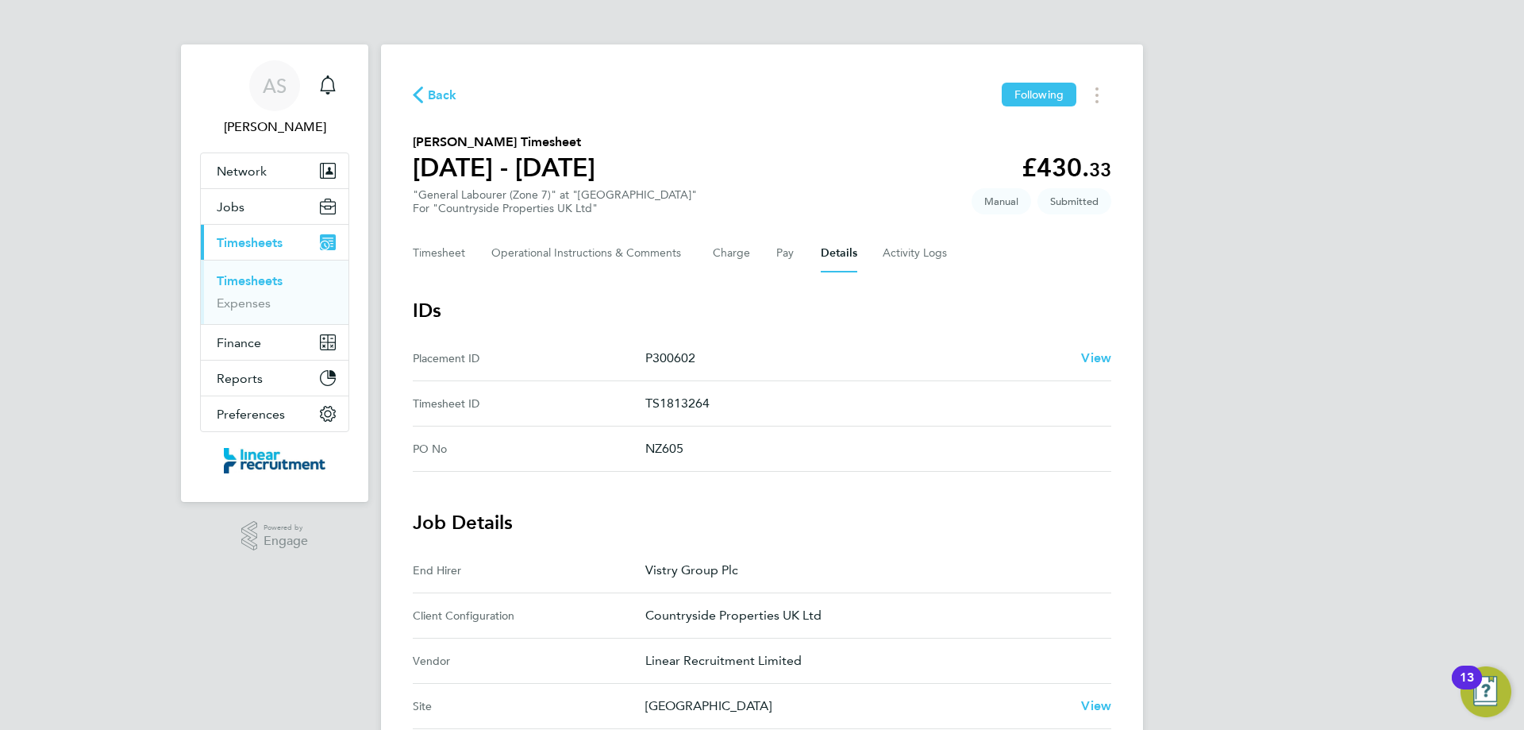
click at [441, 86] on span "Back" at bounding box center [442, 95] width 29 height 19
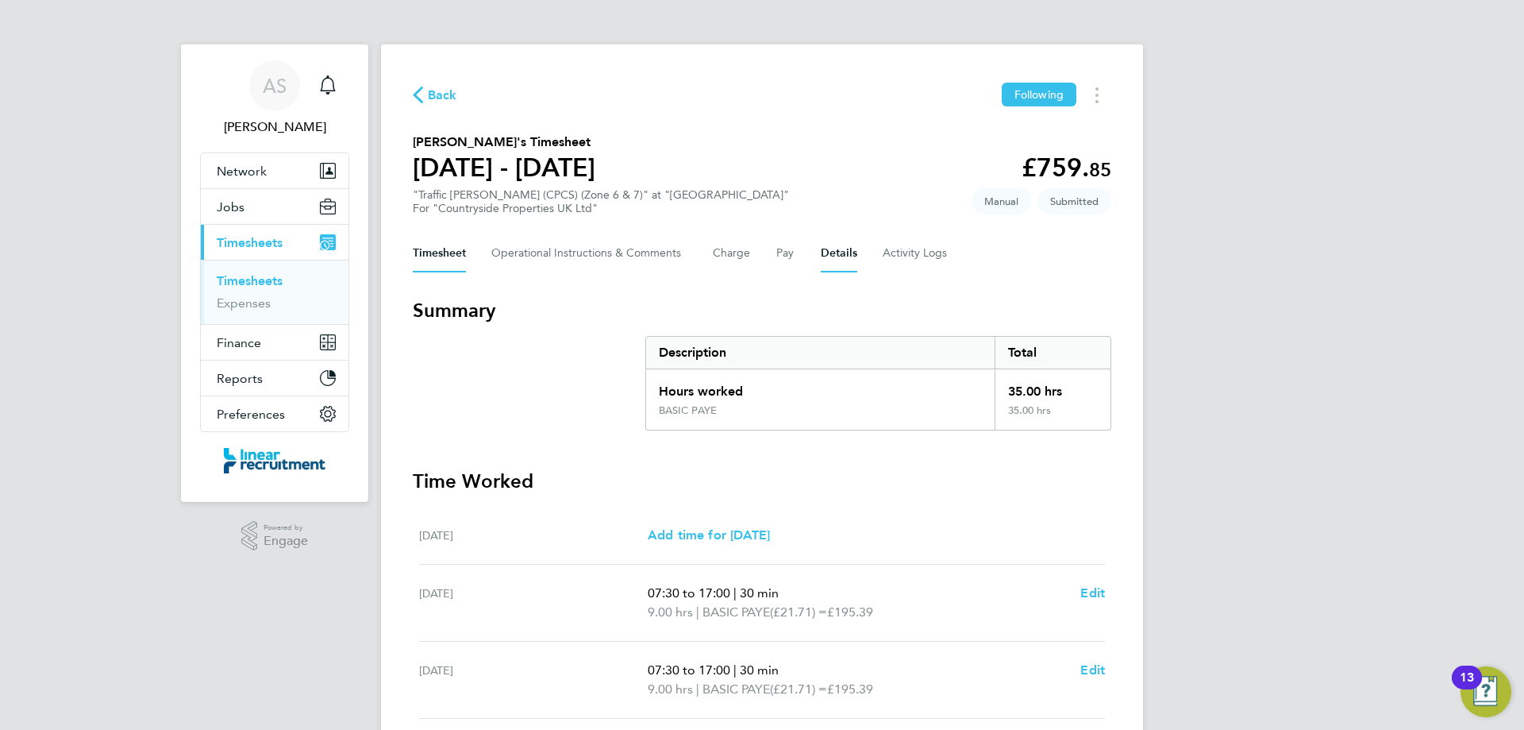
click at [828, 256] on button "Details" at bounding box center [839, 253] width 37 height 38
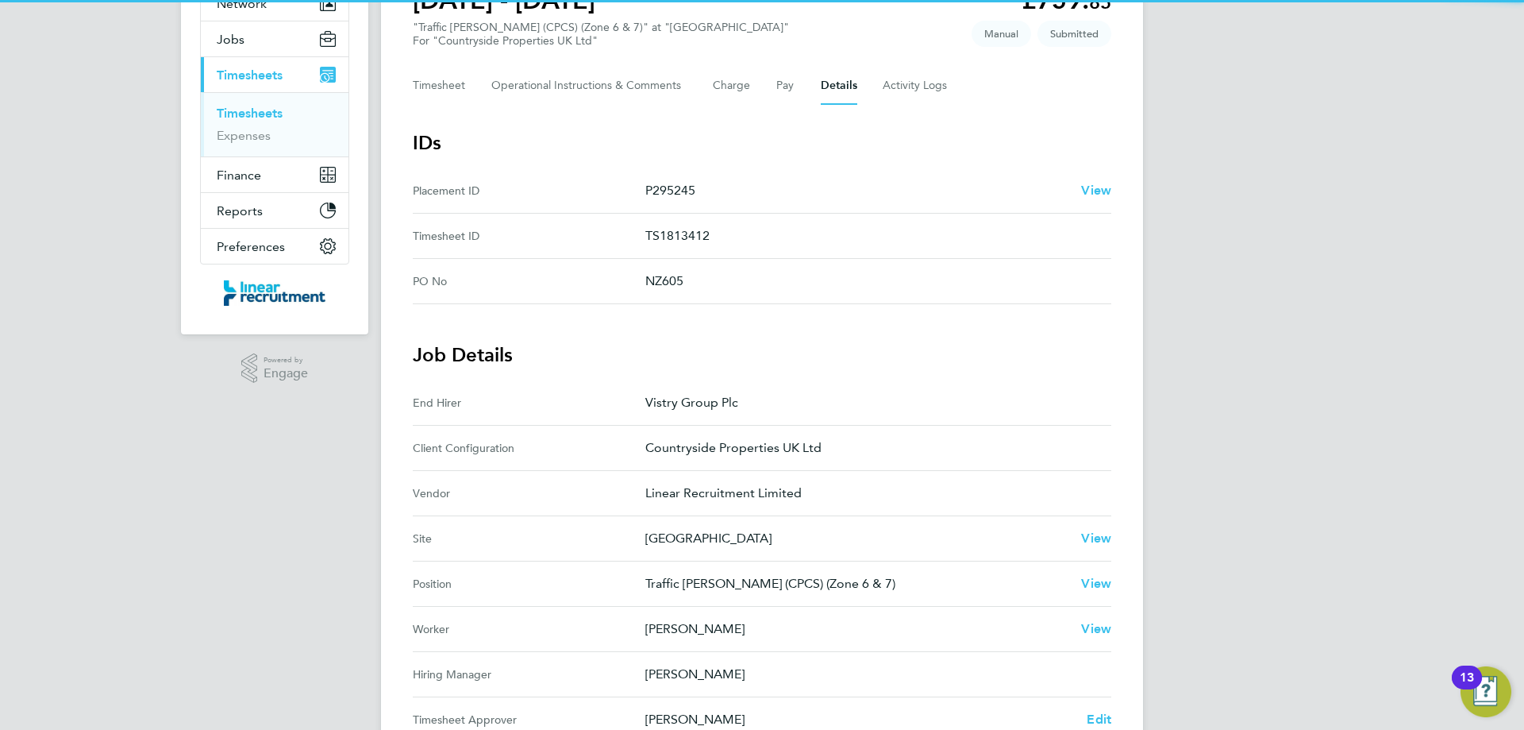
scroll to position [397, 0]
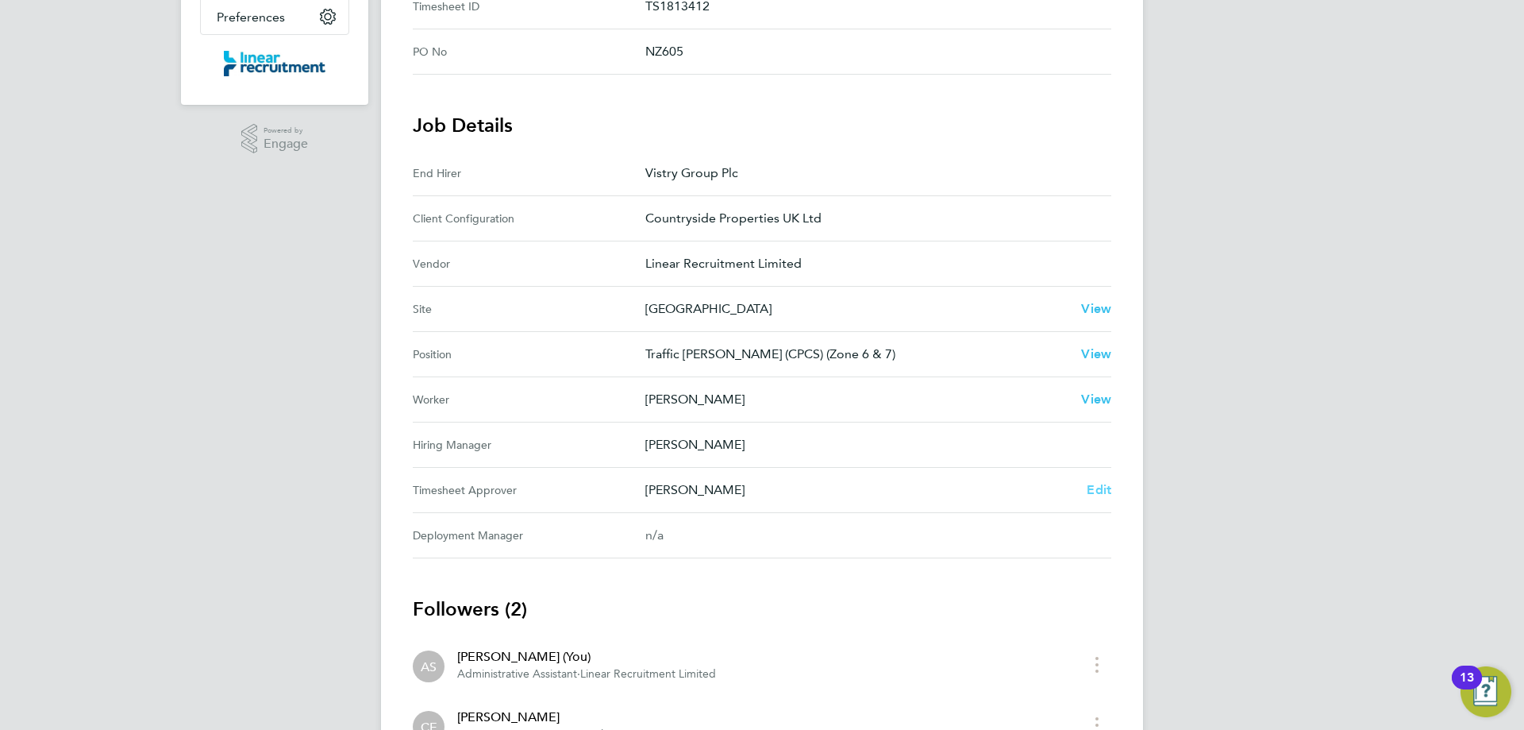
click at [1107, 492] on span "Edit" at bounding box center [1099, 489] width 25 height 15
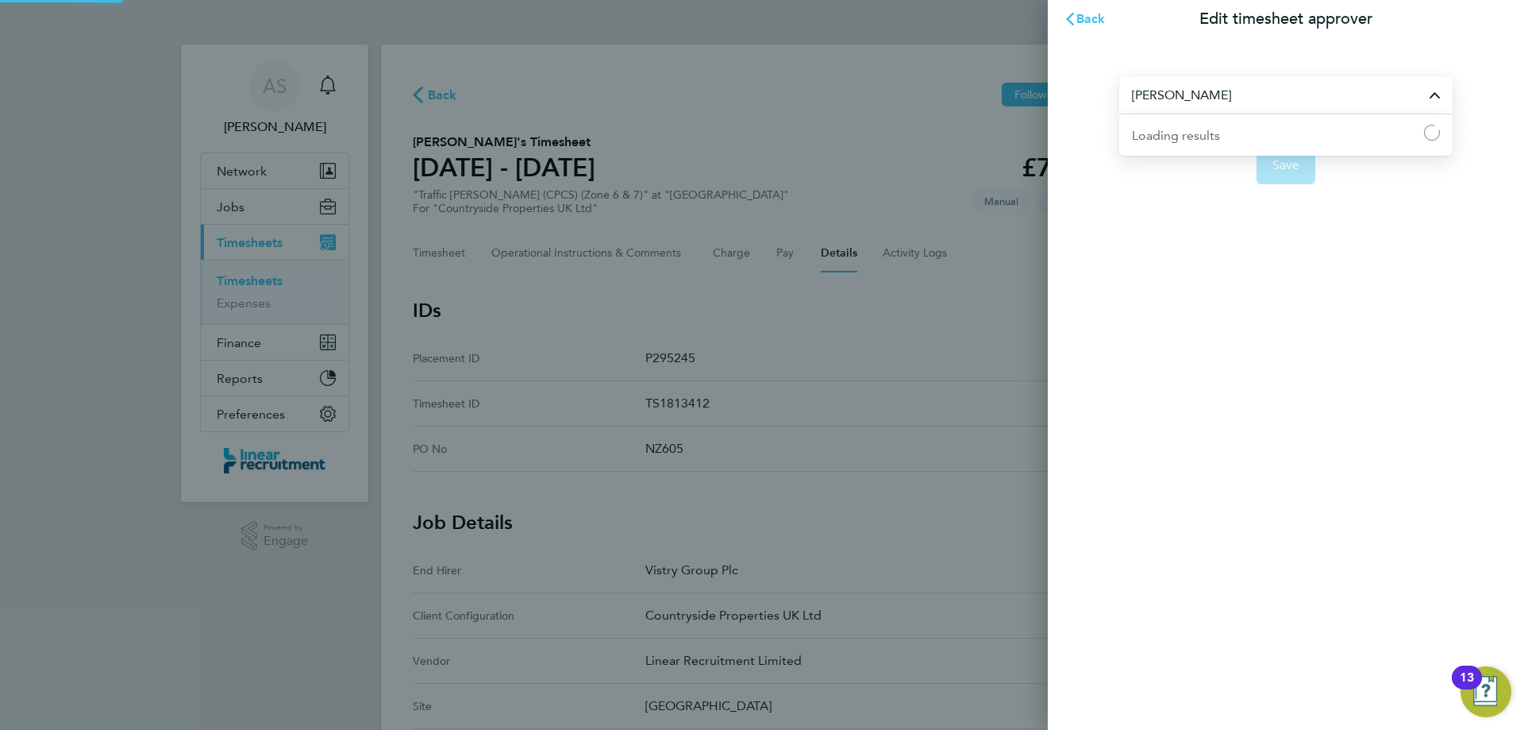
click at [1264, 94] on input "[PERSON_NAME]" at bounding box center [1285, 94] width 333 height 37
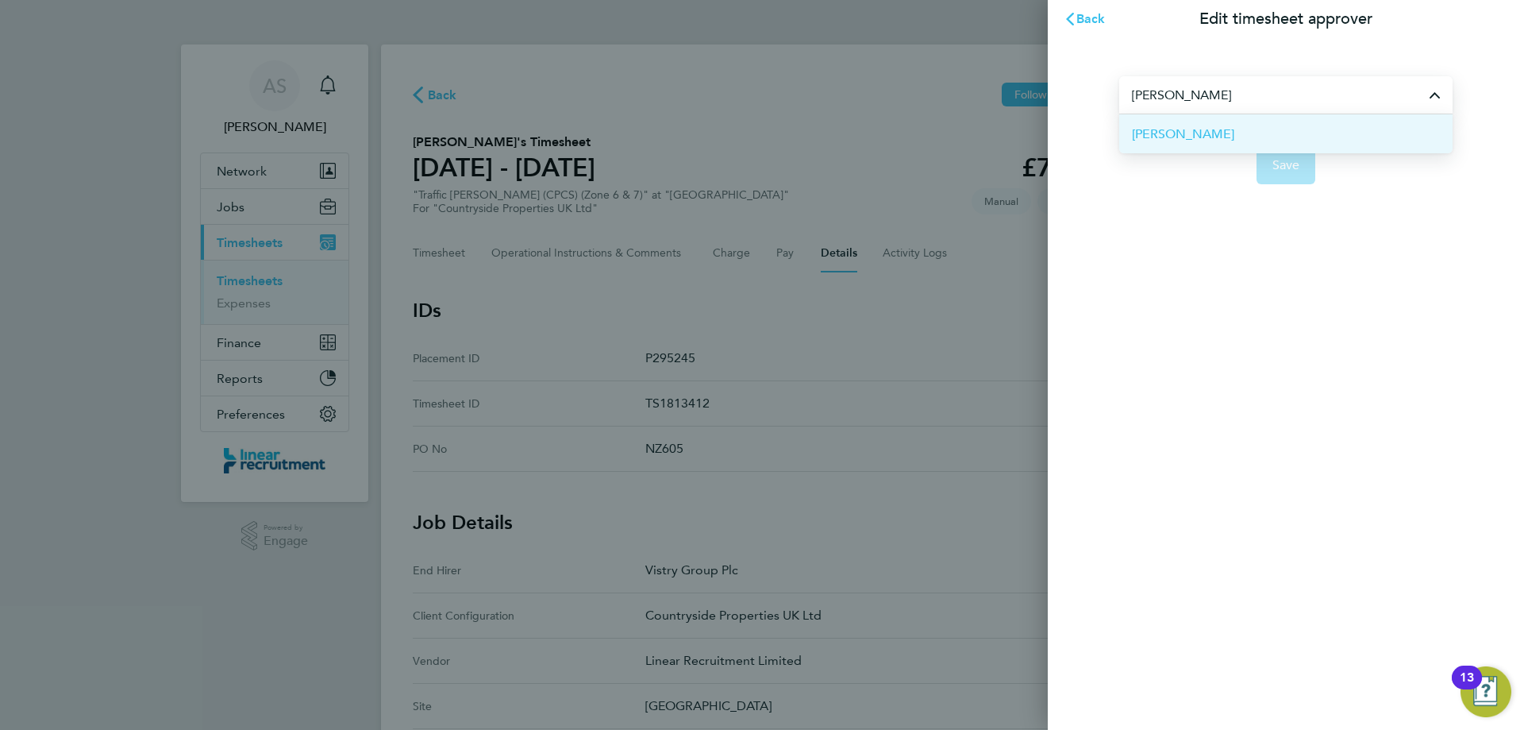
click at [1284, 144] on li "[PERSON_NAME]" at bounding box center [1285, 133] width 333 height 39
type input "[PERSON_NAME]"
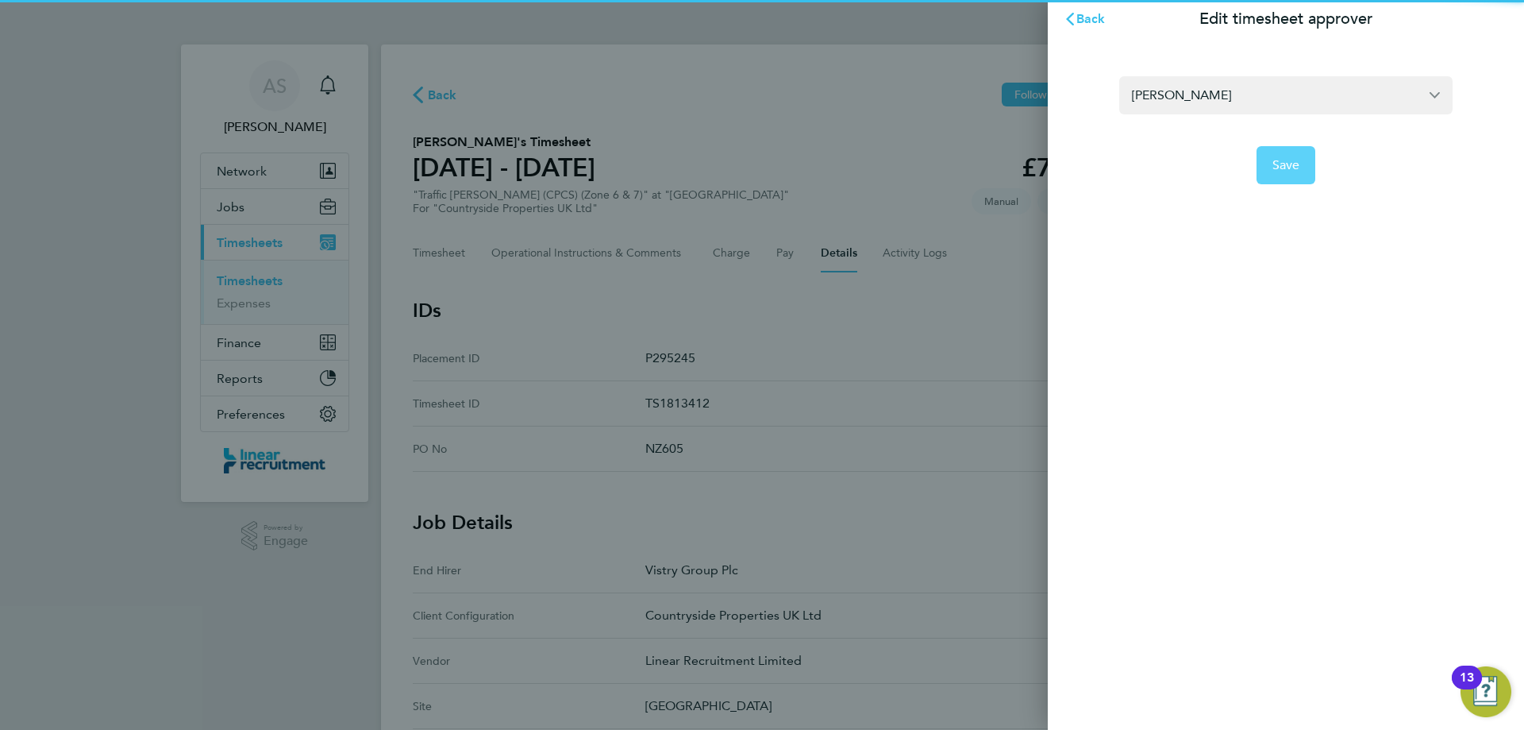
click at [1283, 172] on span "Save" at bounding box center [1287, 165] width 28 height 16
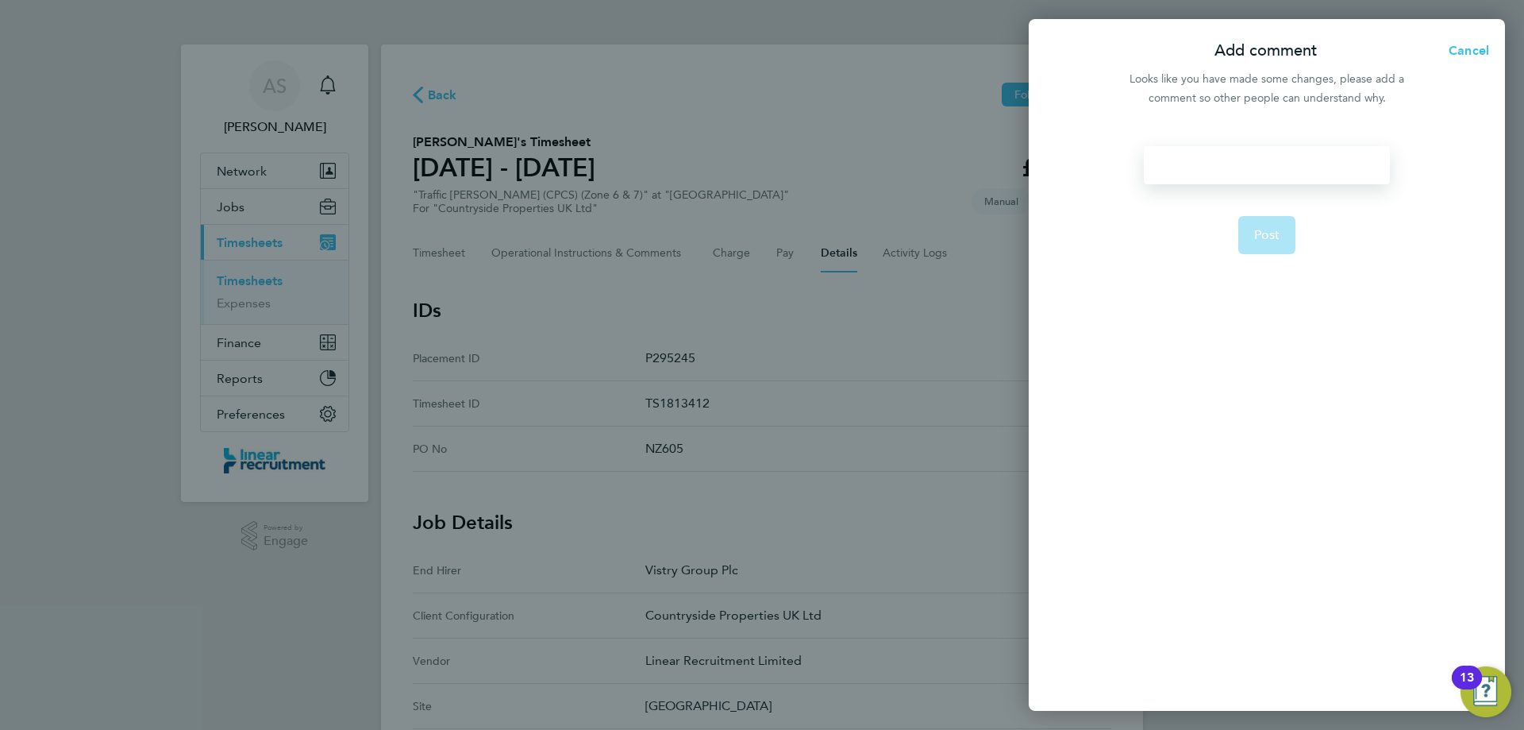
click at [1256, 161] on div at bounding box center [1266, 165] width 245 height 38
paste div
click at [1258, 243] on button "Post" at bounding box center [1267, 235] width 58 height 38
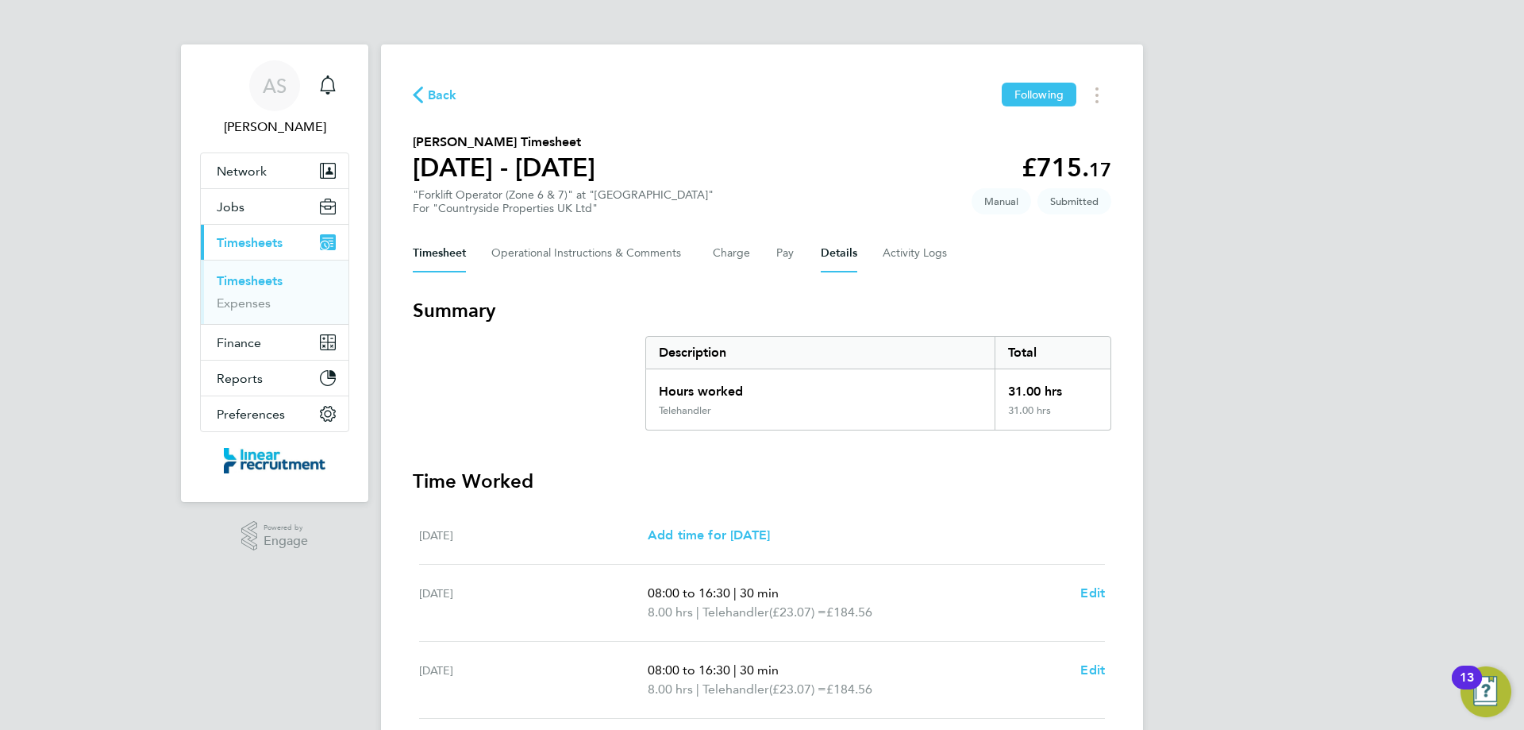
click at [823, 259] on button "Details" at bounding box center [839, 253] width 37 height 38
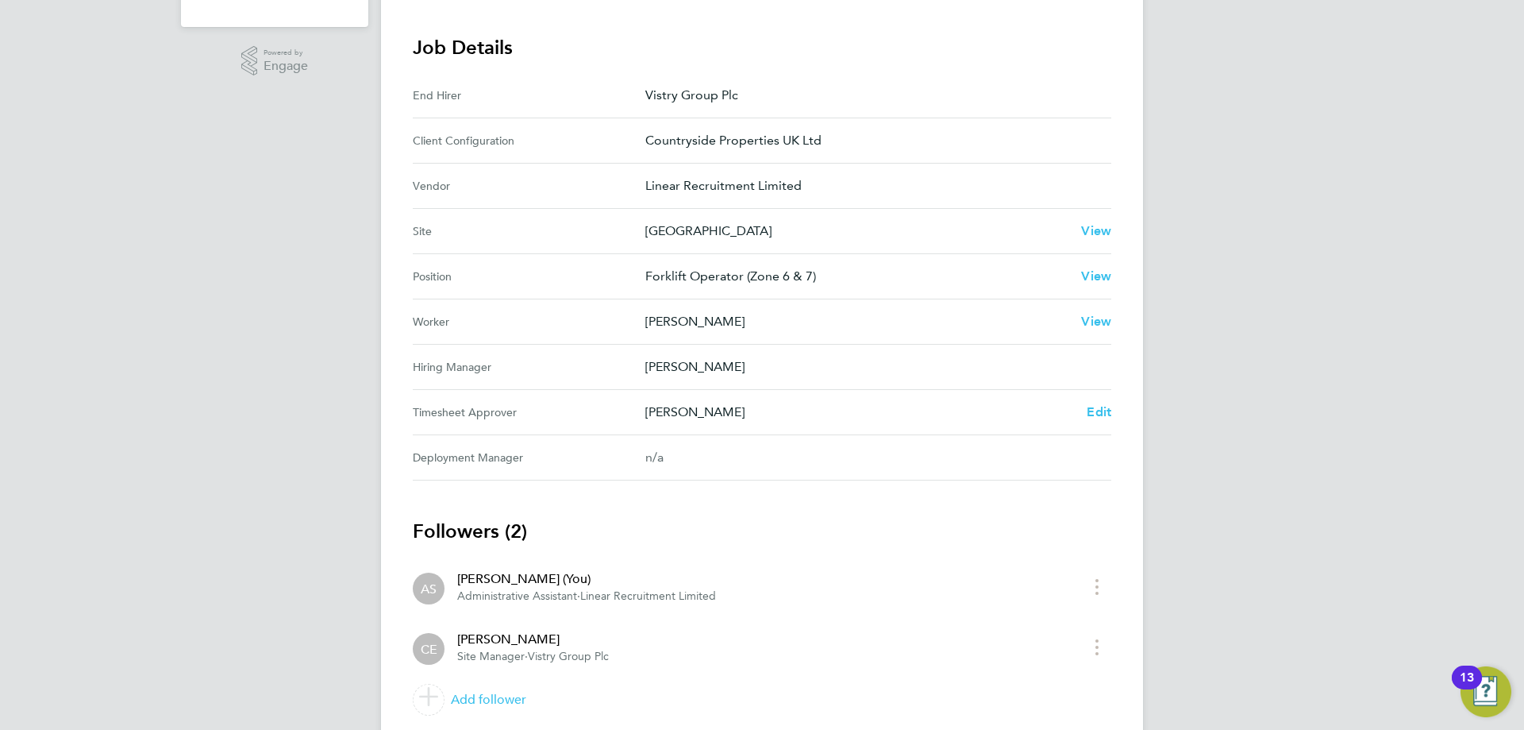
scroll to position [476, 0]
click at [1088, 407] on span "Edit" at bounding box center [1099, 409] width 25 height 15
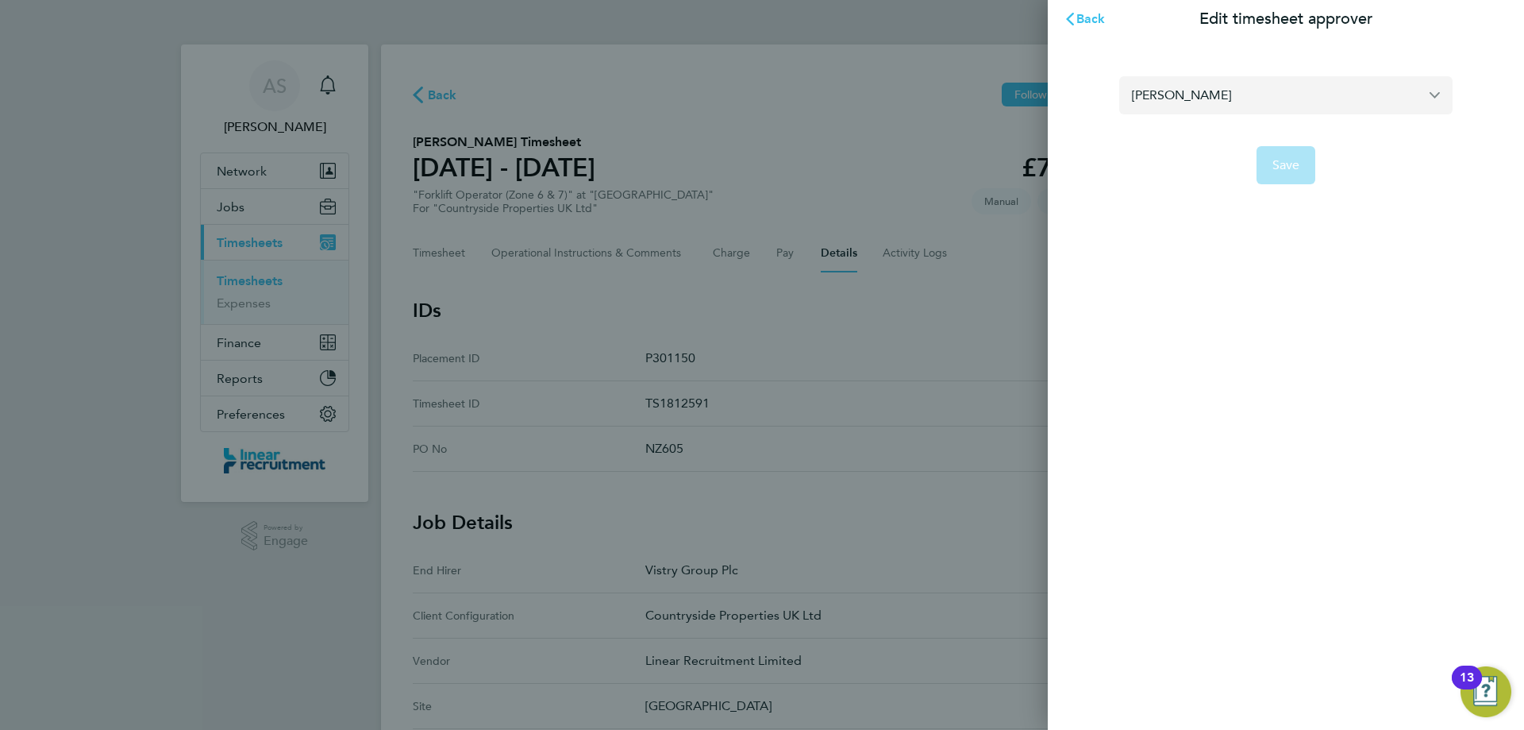
click at [1230, 98] on input "[PERSON_NAME]" at bounding box center [1285, 94] width 333 height 37
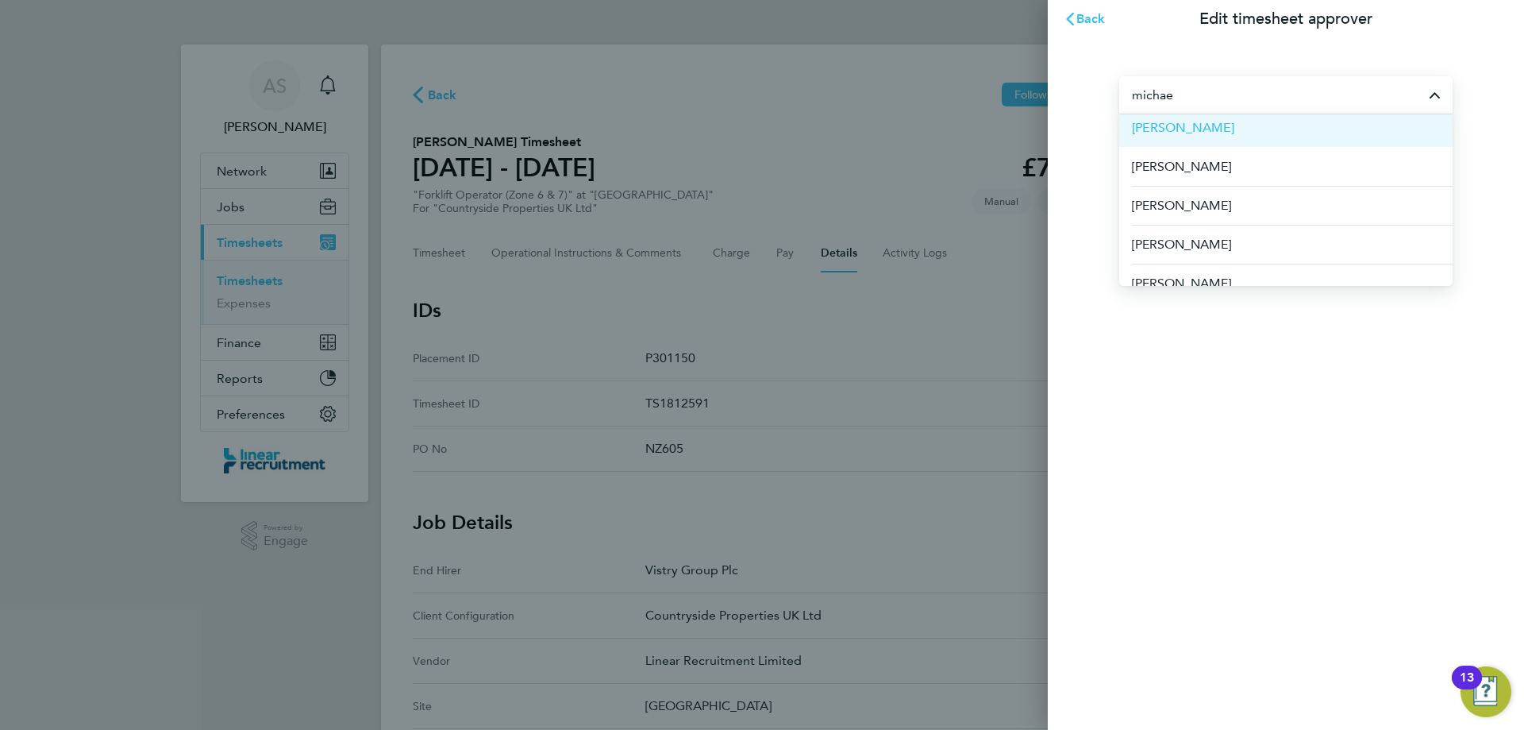
scroll to position [159, 0]
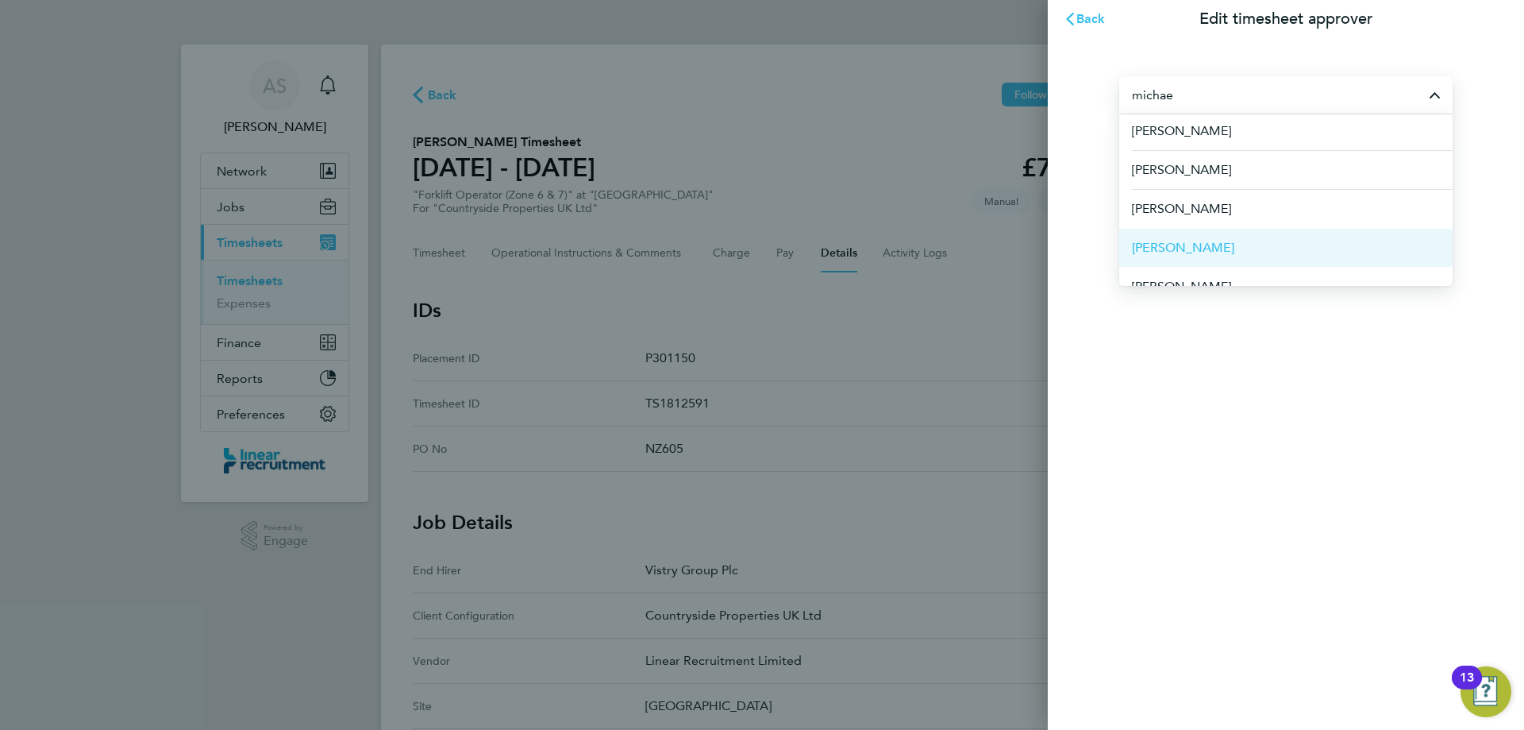
click at [1253, 238] on li "[PERSON_NAME]" at bounding box center [1285, 247] width 333 height 39
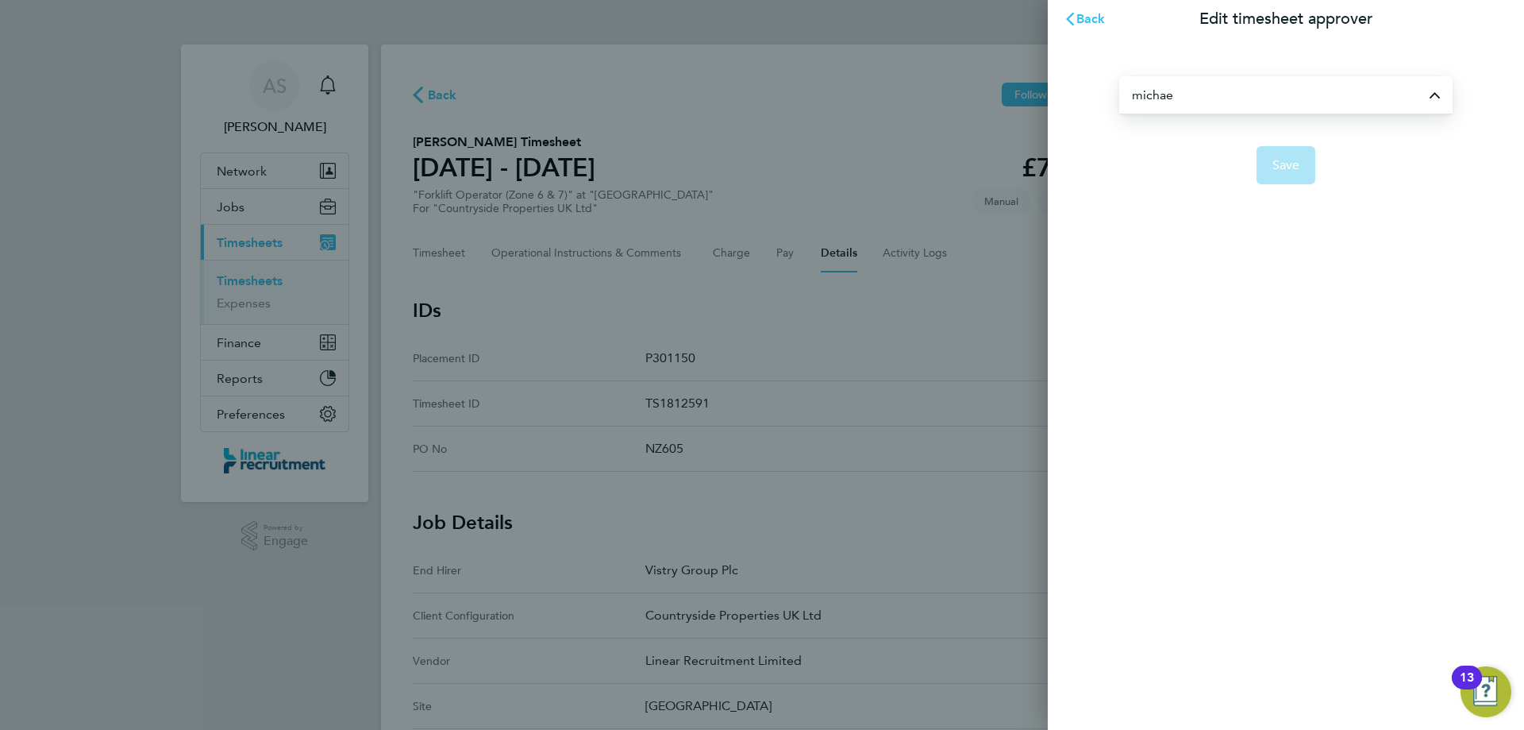
type input "[PERSON_NAME]"
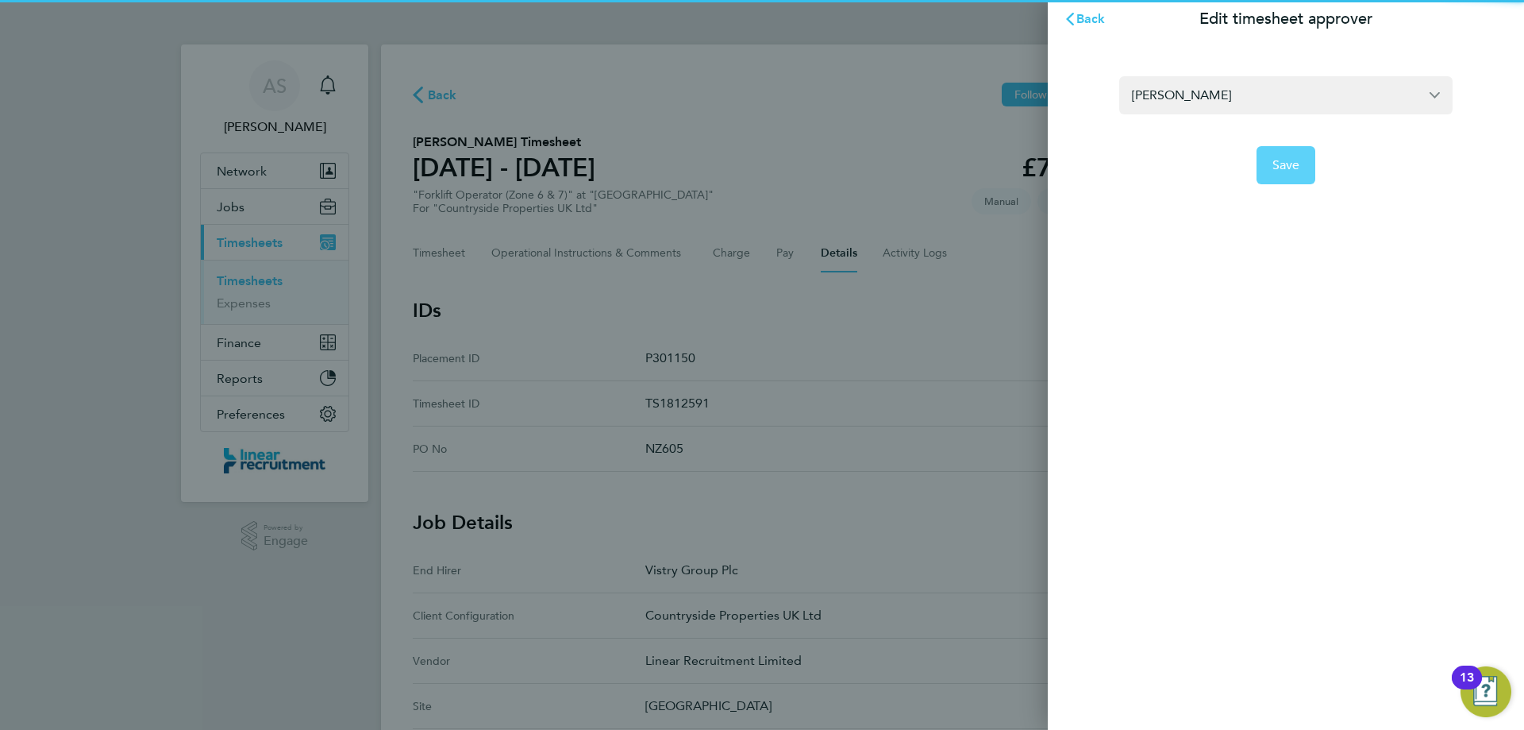
click at [1283, 167] on span "Save" at bounding box center [1287, 165] width 28 height 16
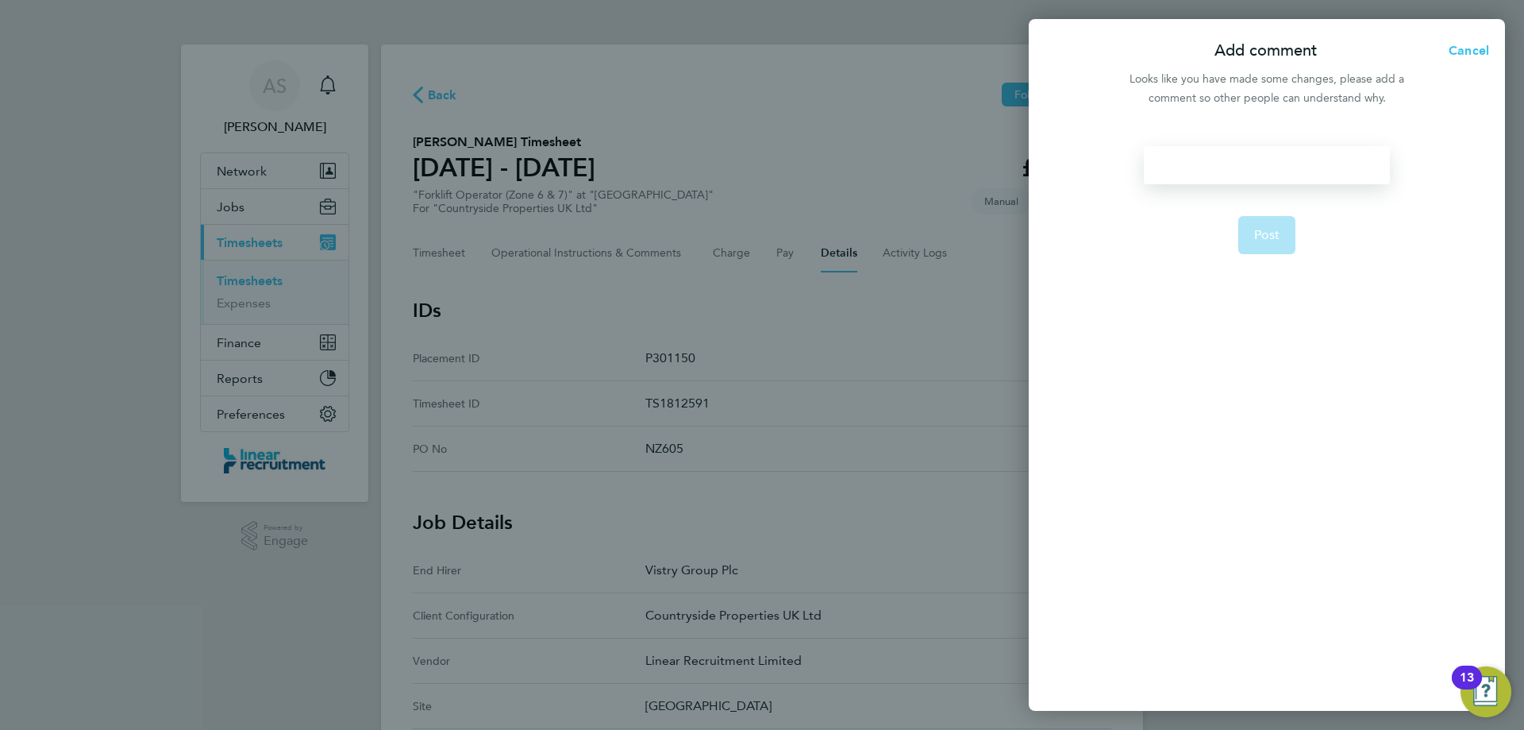
click at [1283, 167] on div at bounding box center [1266, 165] width 245 height 38
paste div
click at [1264, 238] on span "Post" at bounding box center [1267, 235] width 26 height 16
